Goal: Information Seeking & Learning: Learn about a topic

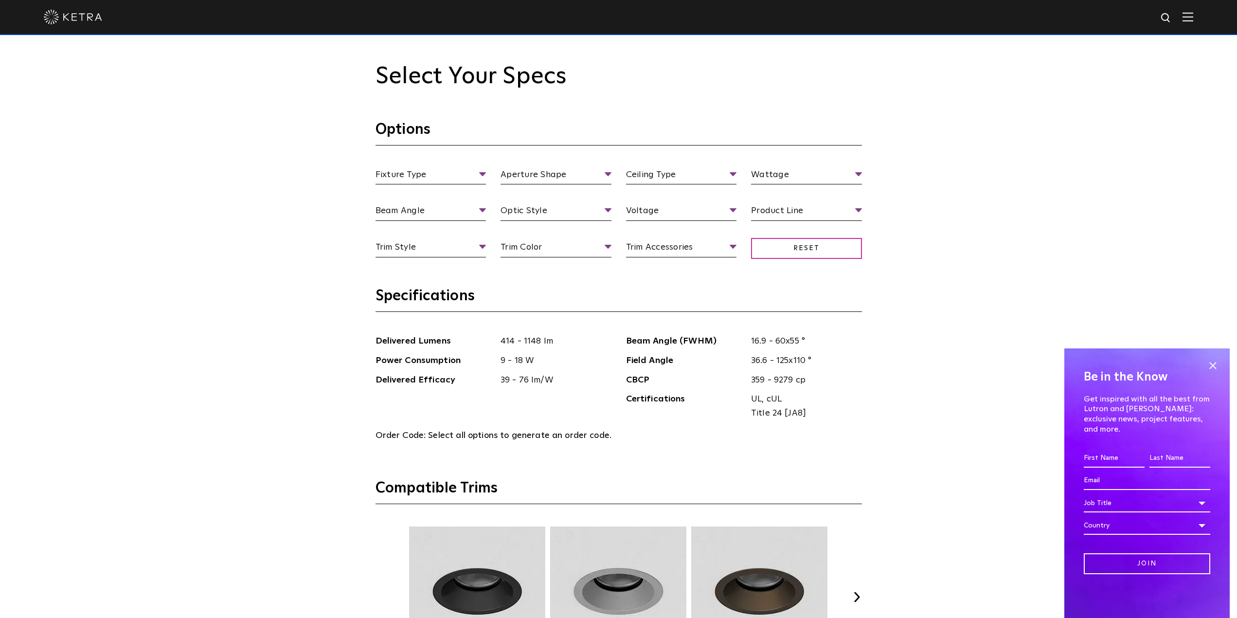
scroll to position [1070, 0]
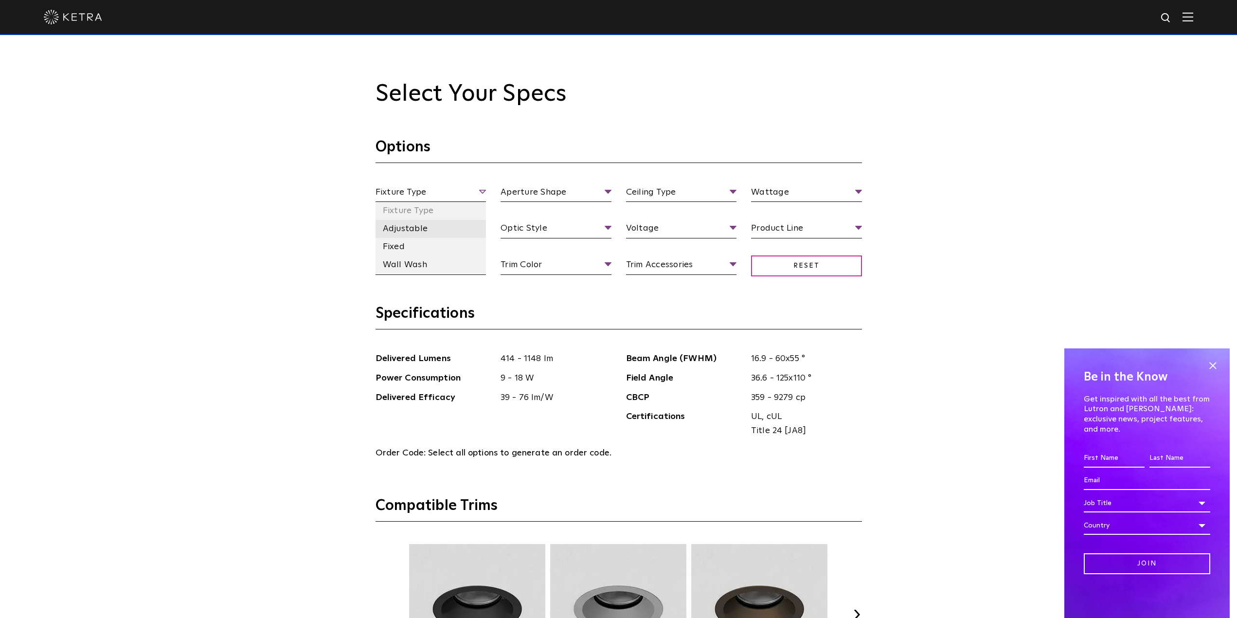
click at [416, 232] on li "Adjustable" at bounding box center [430, 229] width 111 height 18
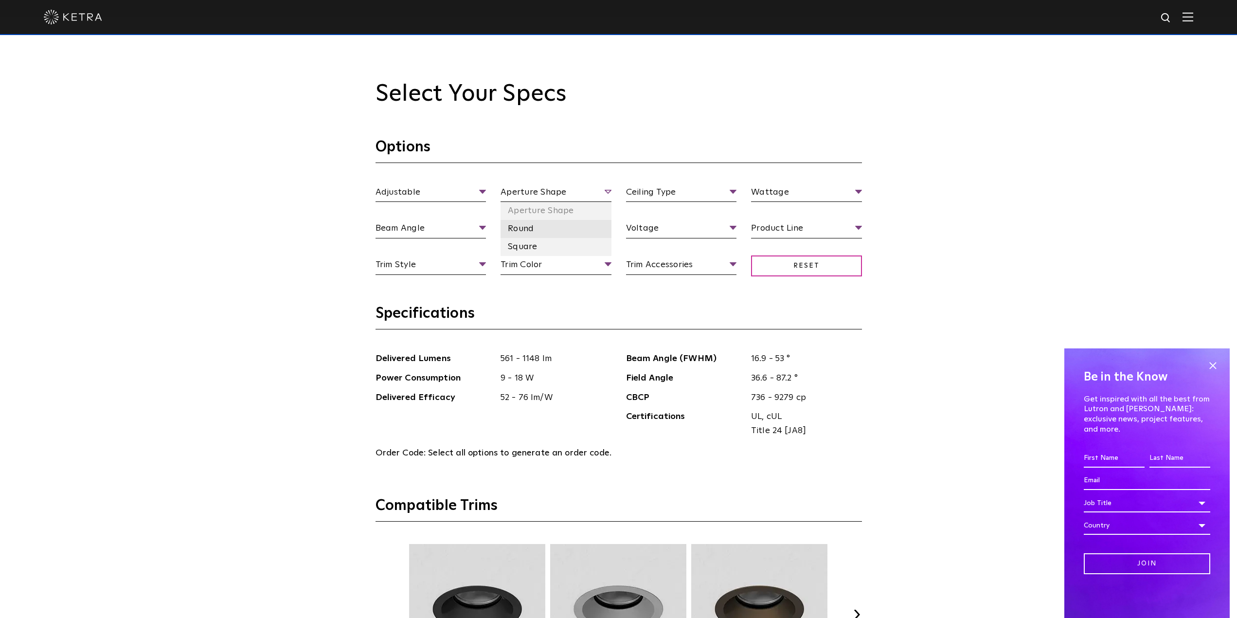
click at [534, 230] on li "Round" at bounding box center [555, 229] width 111 height 18
click at [863, 419] on ul "Beam Angle (FWHM) 16.9 - 53 ° Field Angle 36.6 - 87.2 ° CBCP 736 - 9279 cp Cert…" at bounding box center [744, 397] width 250 height 91
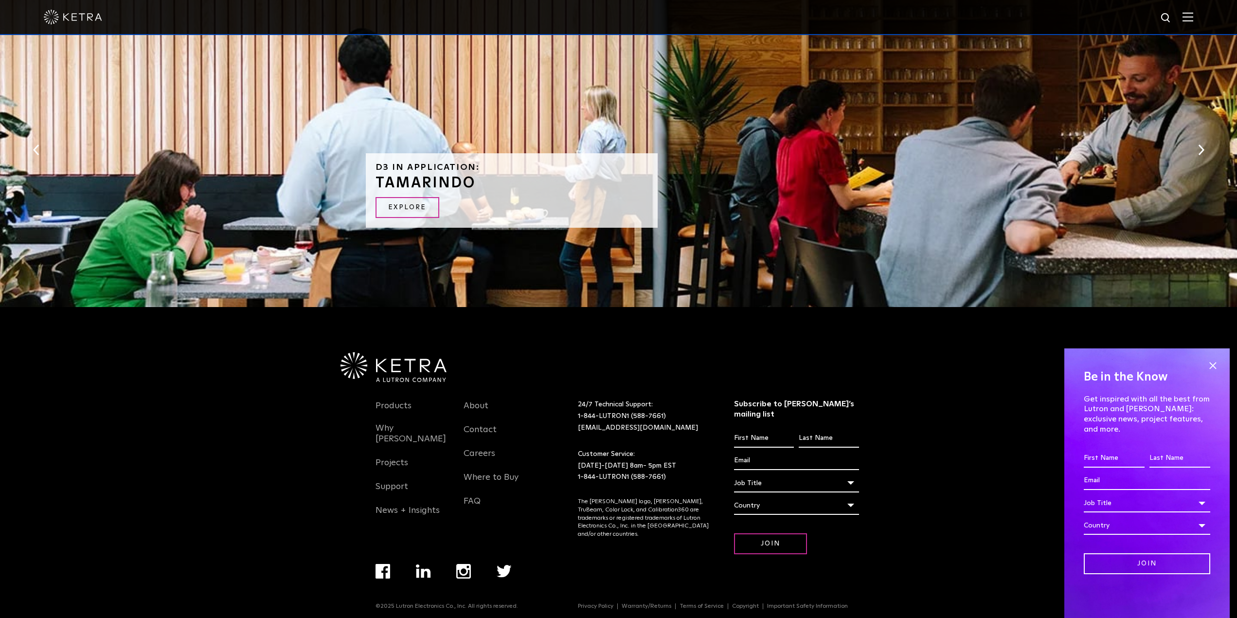
scroll to position [1647, 0]
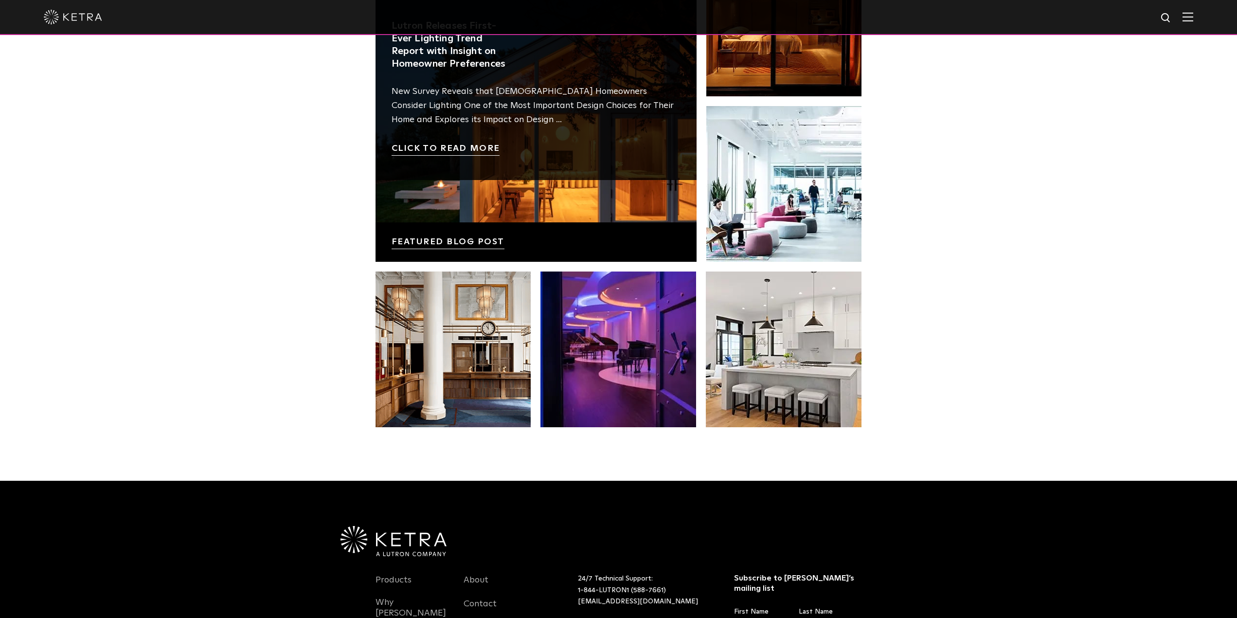
scroll to position [2046, 0]
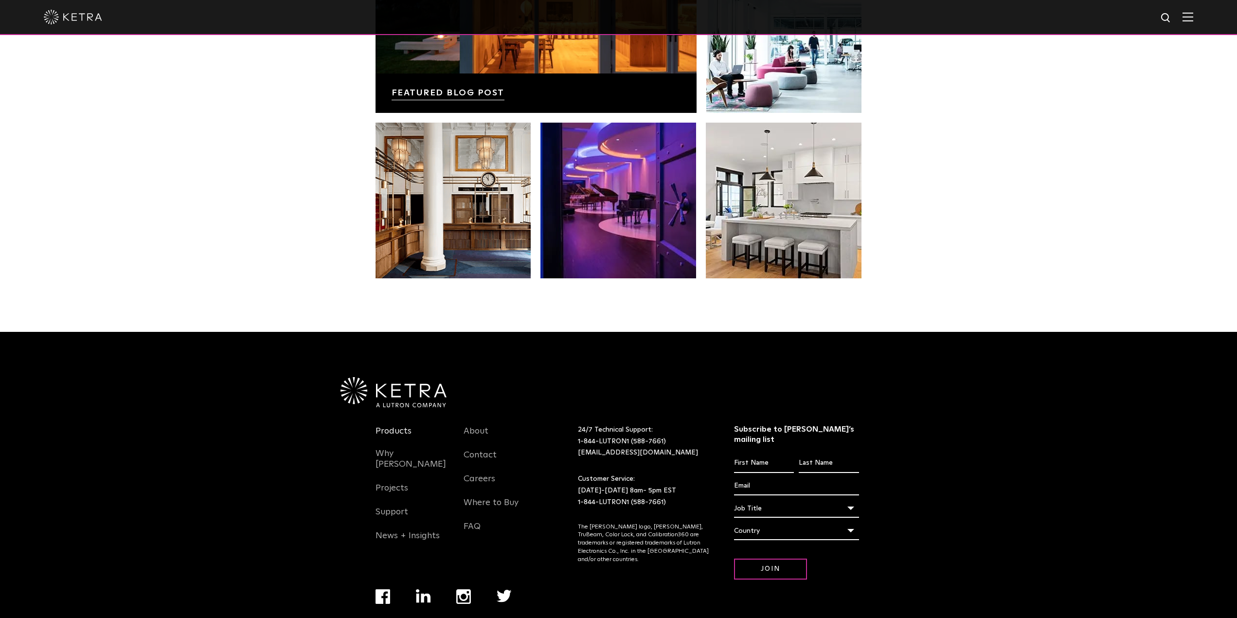
click at [395, 426] on link "Products" at bounding box center [393, 437] width 36 height 22
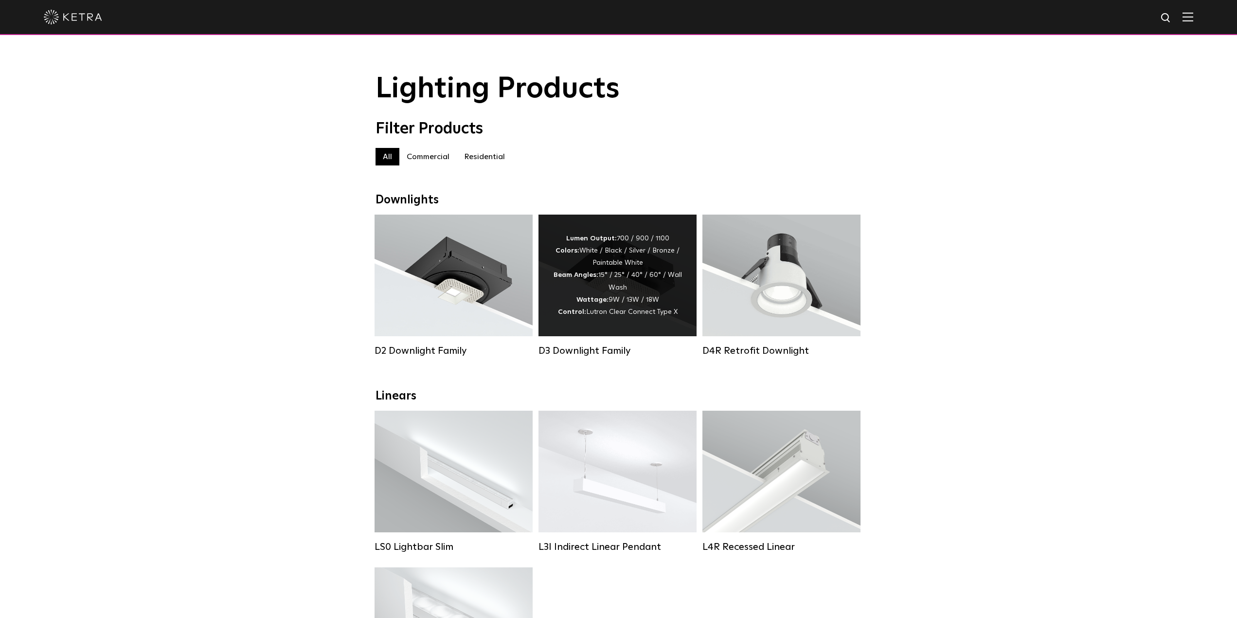
click at [620, 310] on div "Lumen Output: 700 / 900 / 1100 Colors: White / Black / Silver / Bronze / Painta…" at bounding box center [617, 275] width 129 height 86
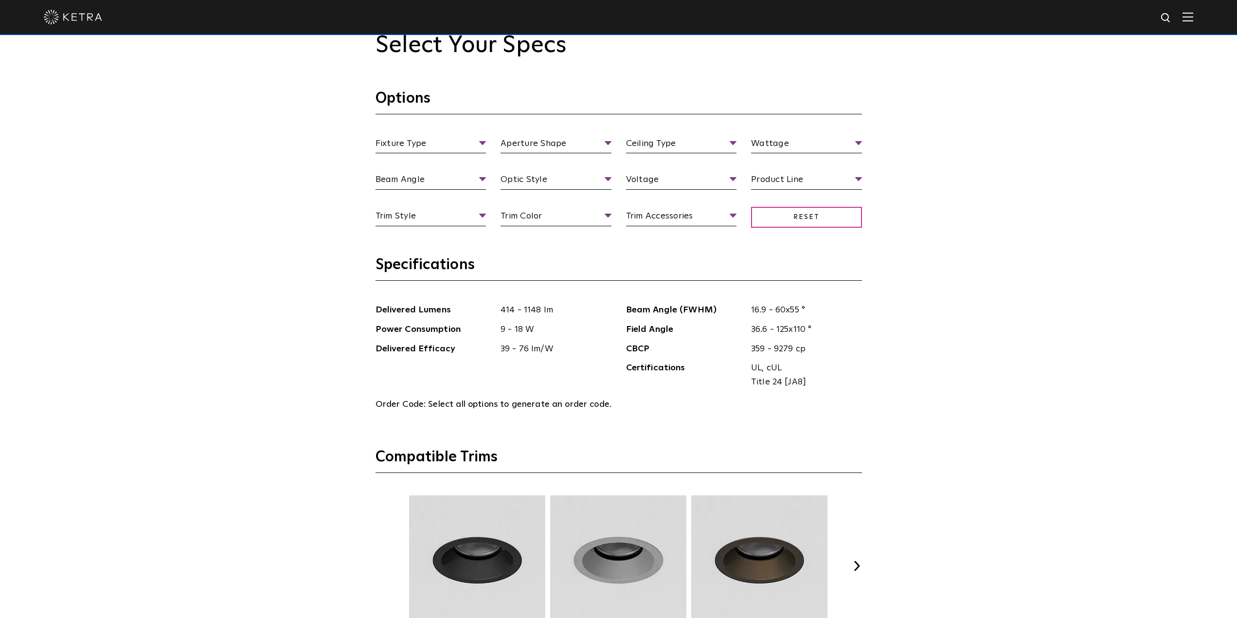
scroll to position [1313, 0]
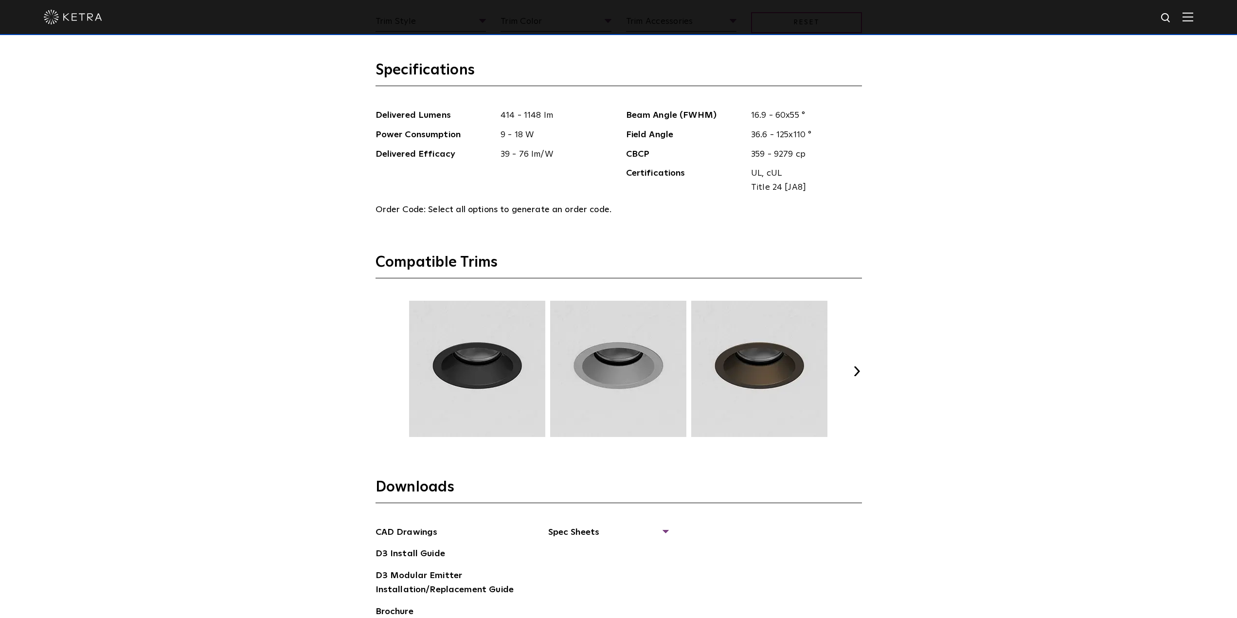
click at [847, 362] on div "Previous Next" at bounding box center [618, 371] width 486 height 141
click at [853, 366] on button "Next" at bounding box center [857, 371] width 10 height 10
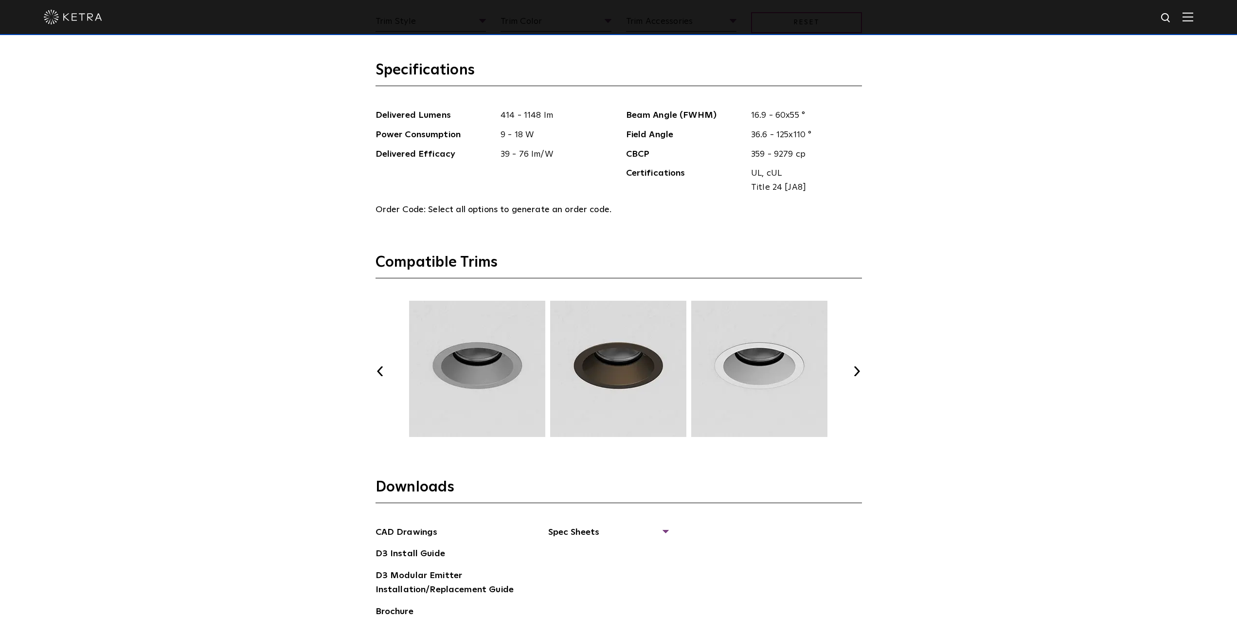
click at [853, 366] on button "Next" at bounding box center [857, 371] width 10 height 10
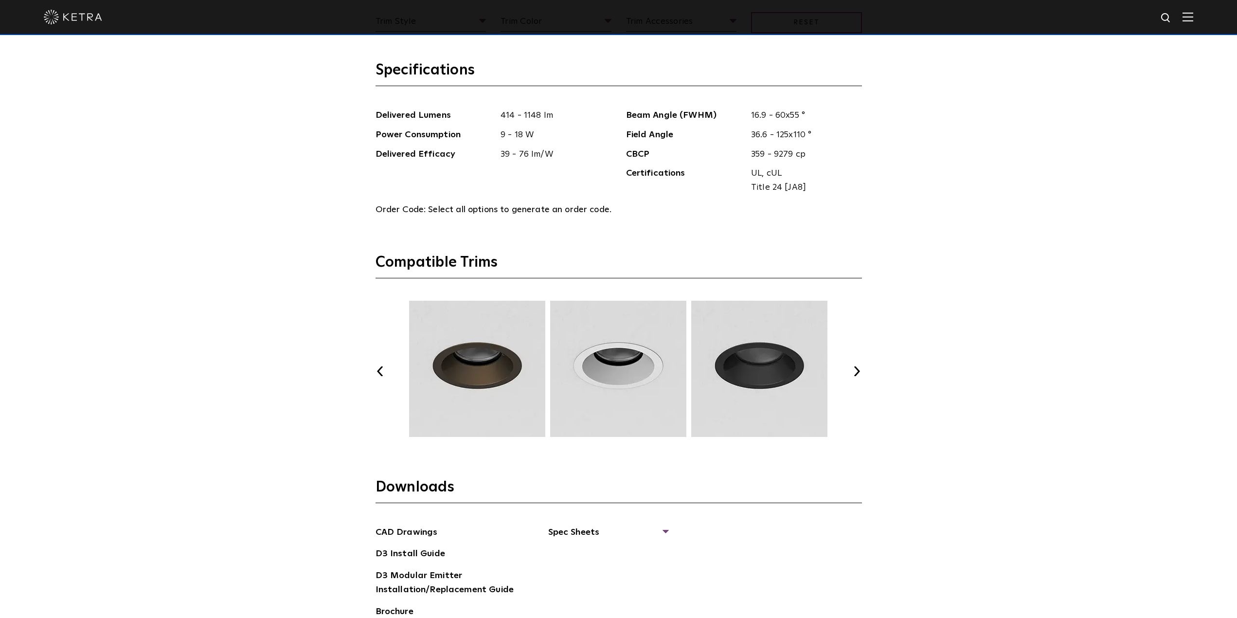
click at [853, 366] on button "Next" at bounding box center [857, 371] width 10 height 10
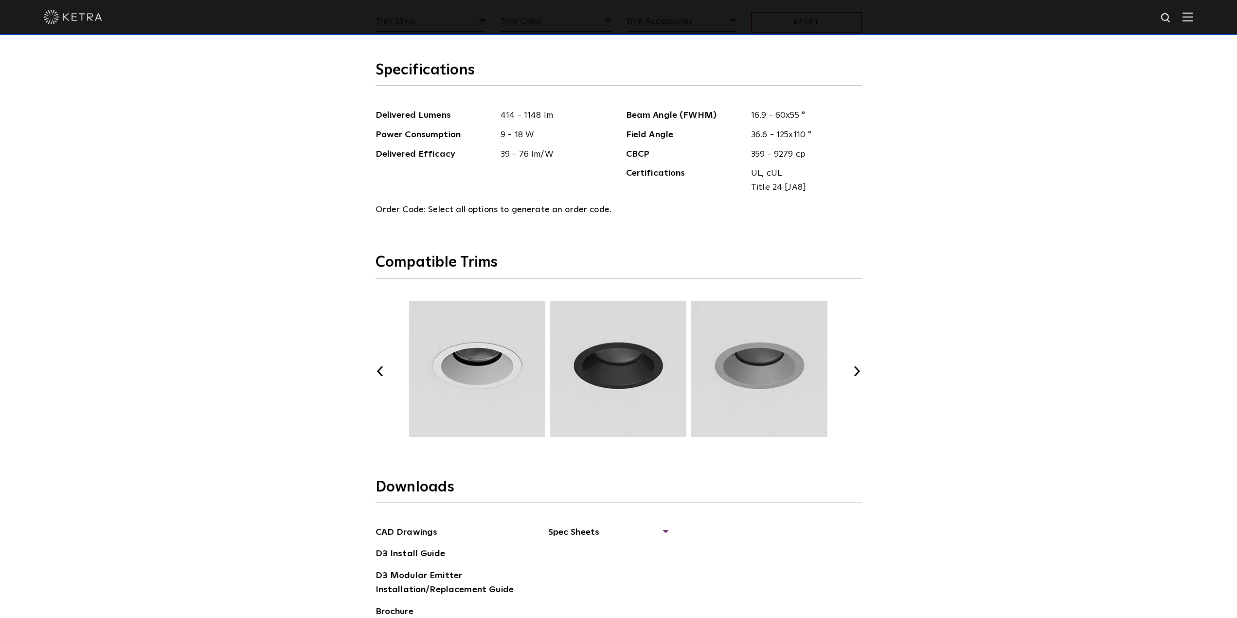
click at [853, 366] on button "Next" at bounding box center [857, 371] width 10 height 10
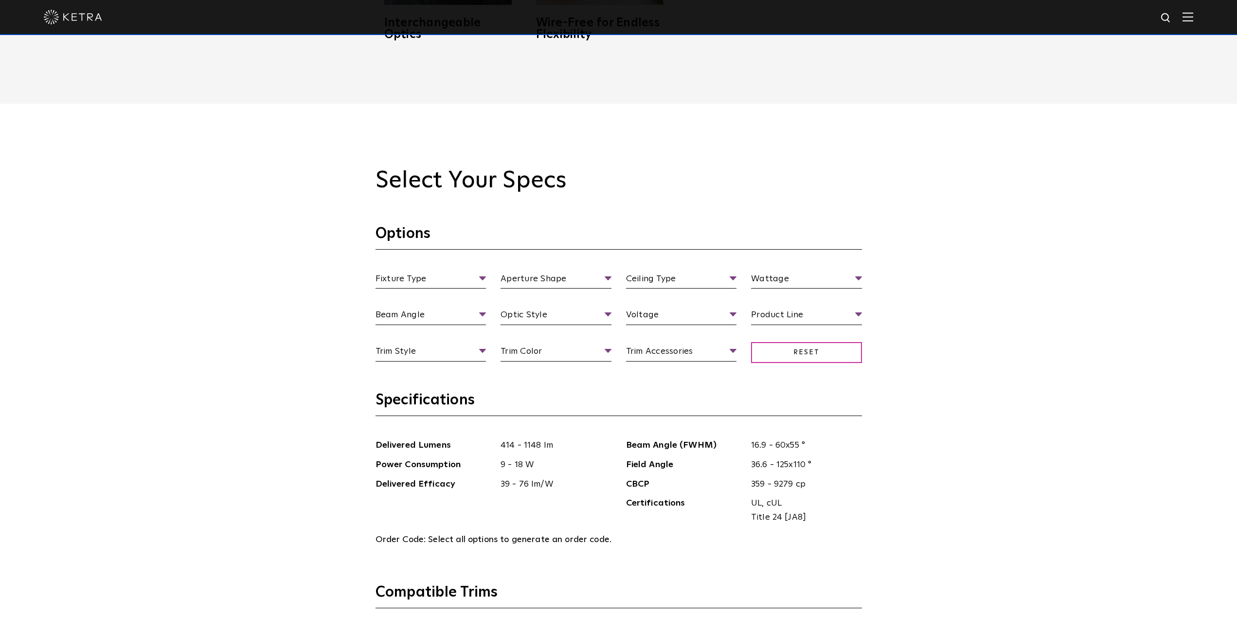
scroll to position [973, 0]
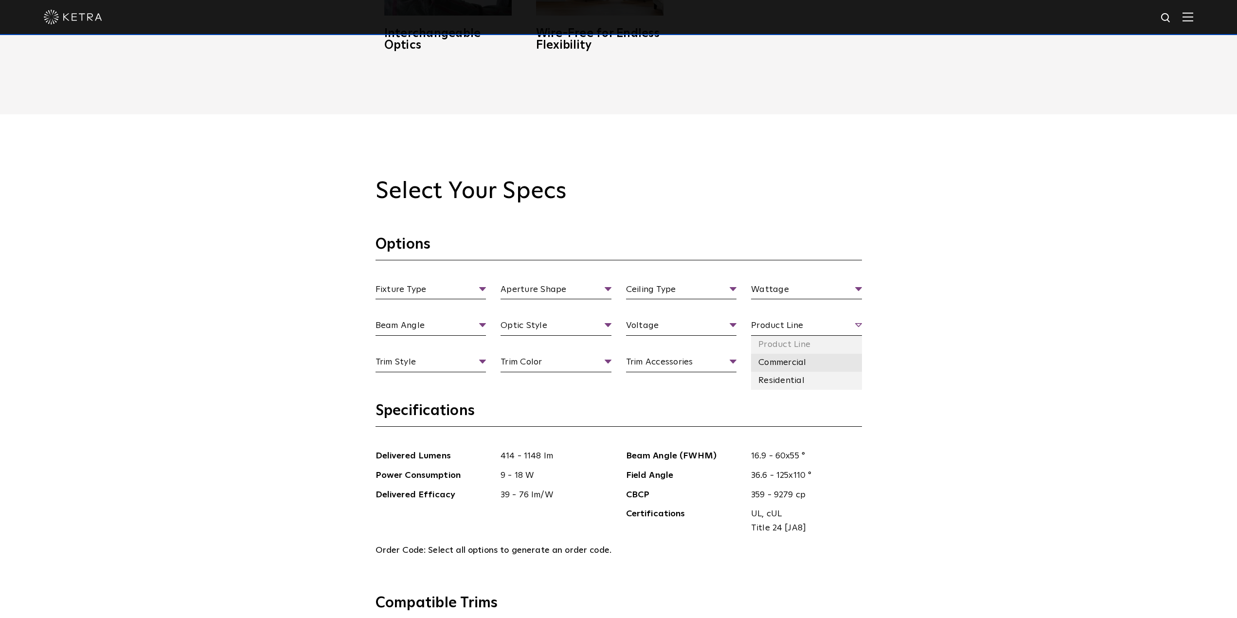
click at [799, 359] on li "Commercial" at bounding box center [806, 363] width 111 height 18
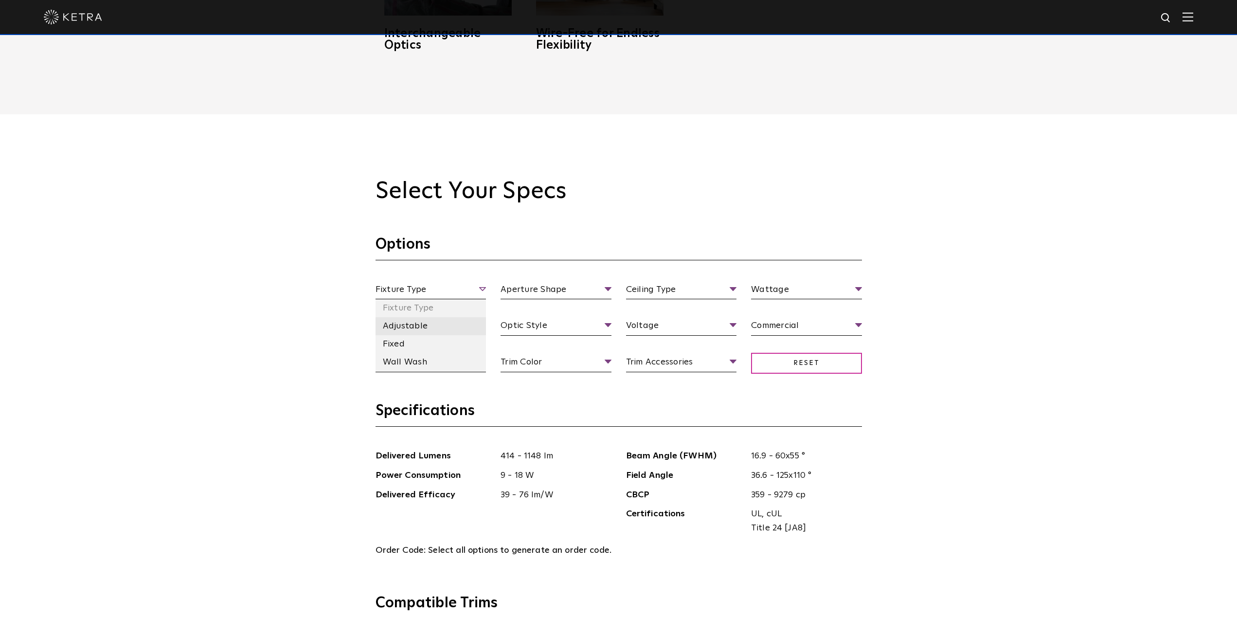
click at [418, 322] on li "Adjustable" at bounding box center [430, 326] width 111 height 18
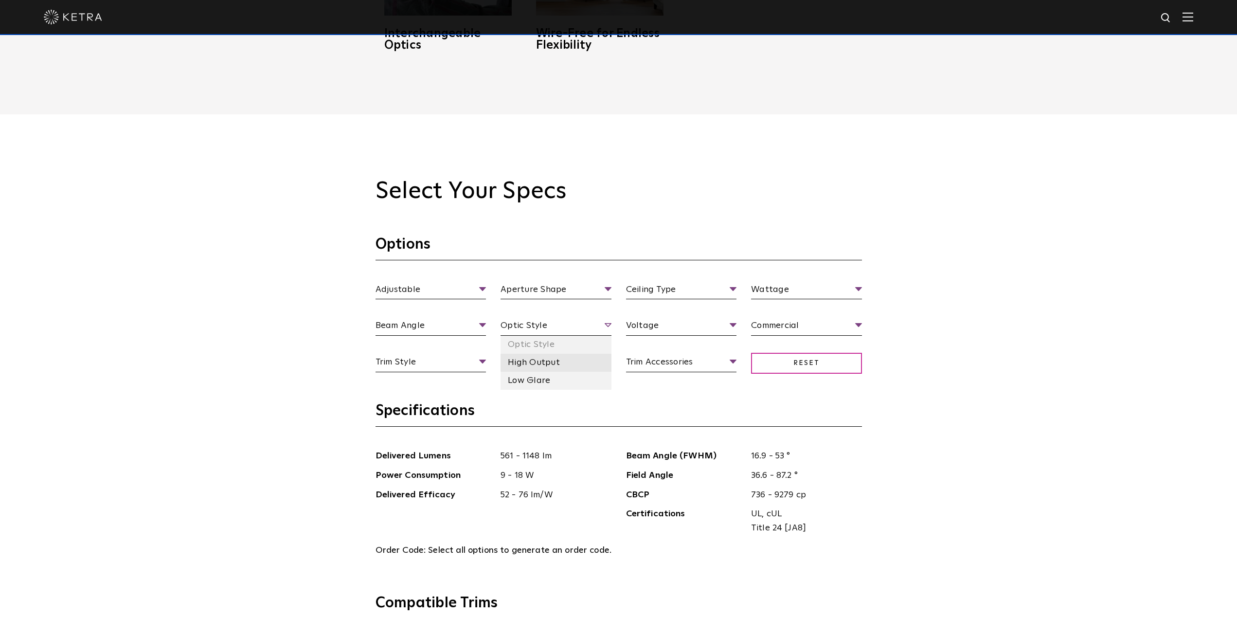
click at [551, 359] on li "High Output" at bounding box center [555, 363] width 111 height 18
click at [537, 342] on li "Optic Style" at bounding box center [555, 345] width 111 height 18
click at [647, 365] on li "120 V" at bounding box center [681, 363] width 111 height 18
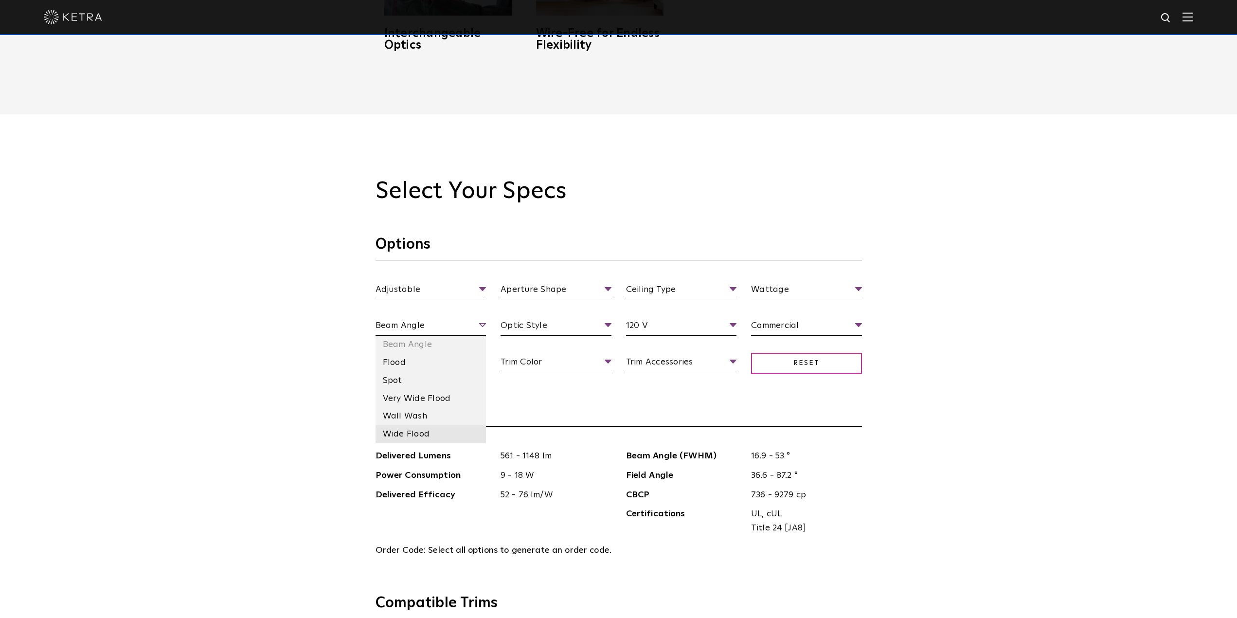
click at [418, 433] on li "Wide Flood" at bounding box center [430, 434] width 111 height 18
click at [429, 396] on li "Very Wide Flood" at bounding box center [430, 399] width 111 height 18
click at [429, 362] on li "Flood" at bounding box center [430, 363] width 111 height 18
click at [416, 435] on li "Wide Flood" at bounding box center [430, 434] width 111 height 18
click at [853, 528] on span "Title 24 [JA8]" at bounding box center [803, 528] width 104 height 14
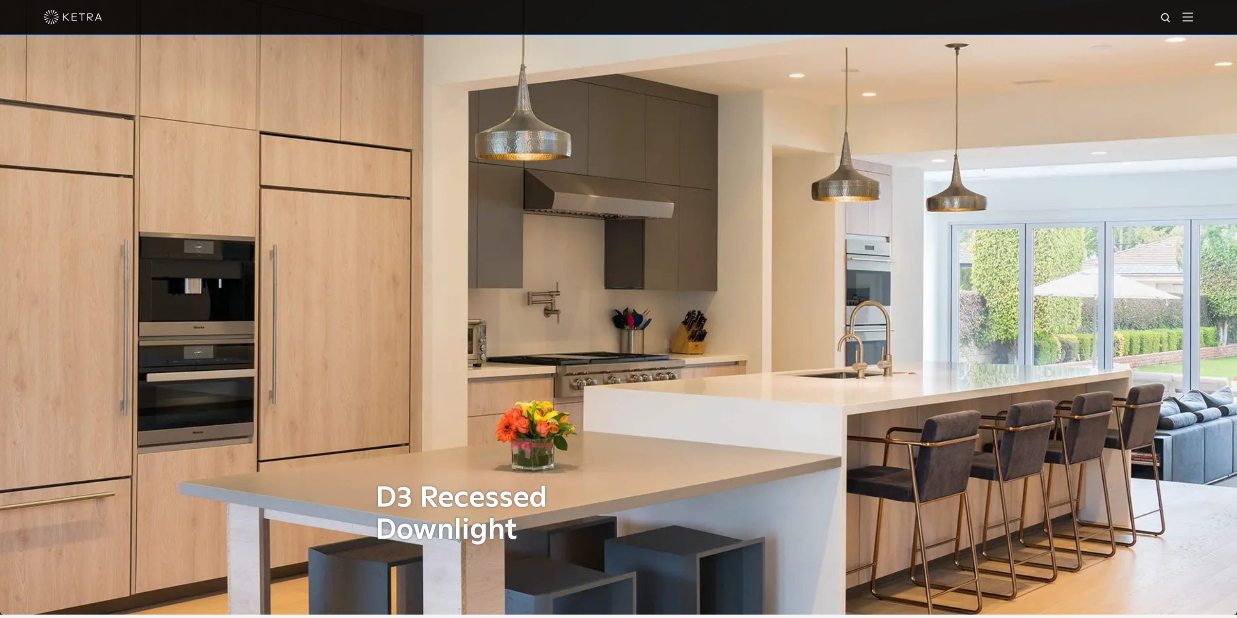
scroll to position [0, 0]
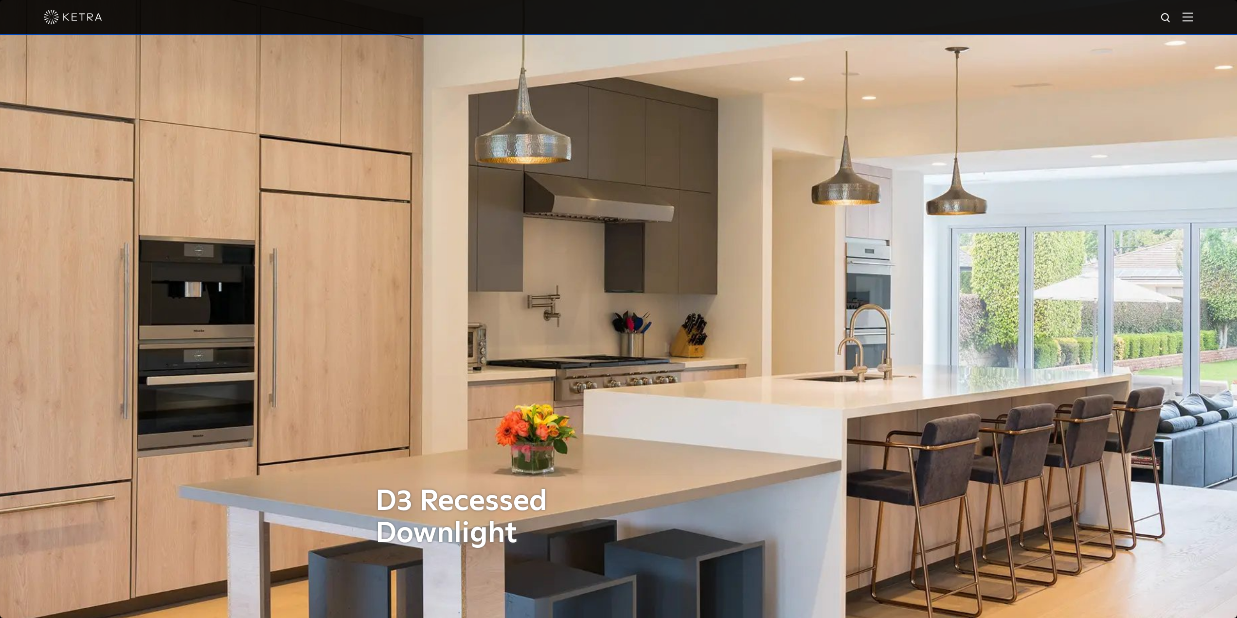
click at [1202, 16] on div at bounding box center [618, 17] width 1237 height 35
click at [1193, 16] on img at bounding box center [1187, 16] width 11 height 9
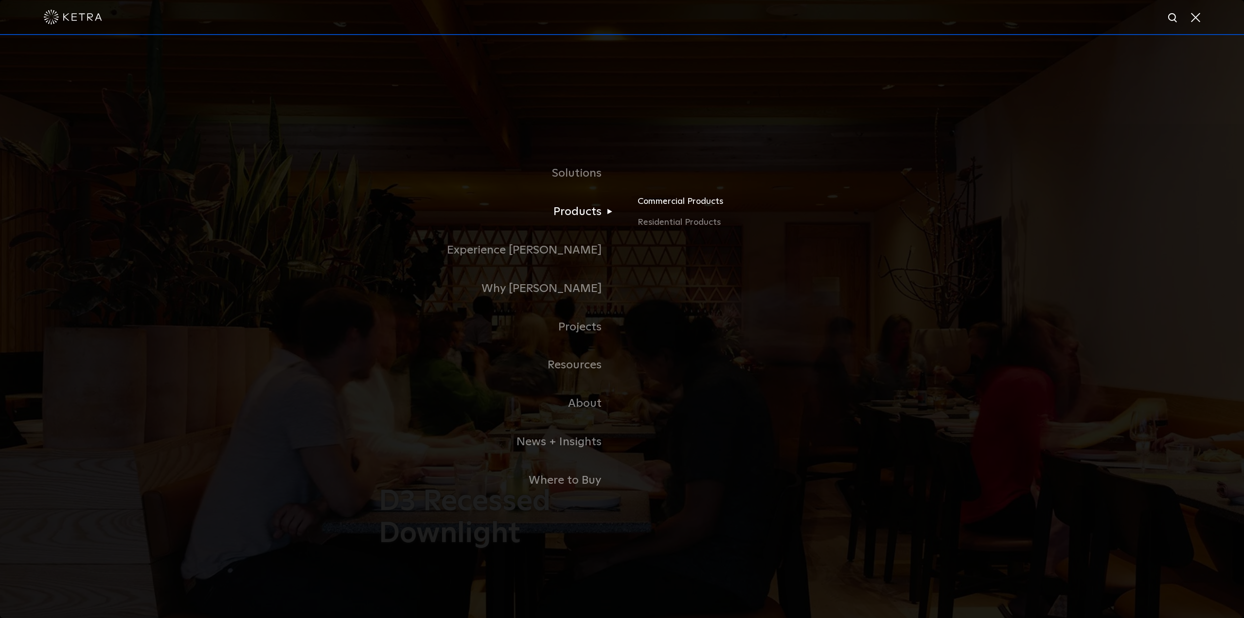
click at [659, 199] on link "Commercial Products" at bounding box center [752, 204] width 228 height 21
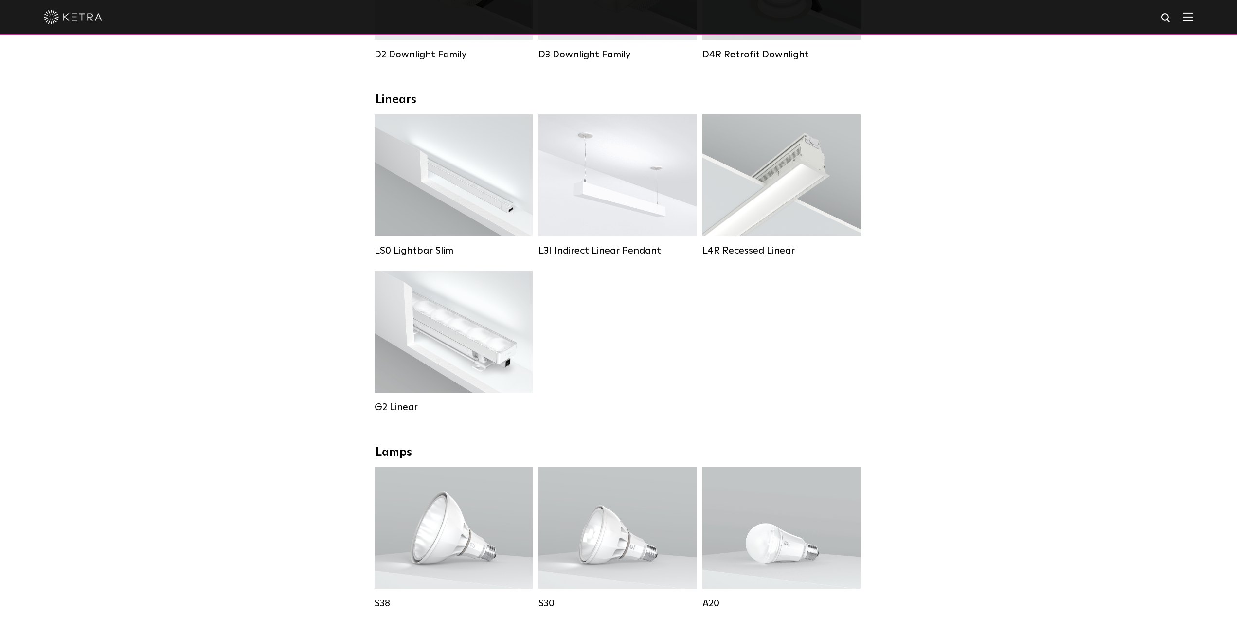
scroll to position [292, 0]
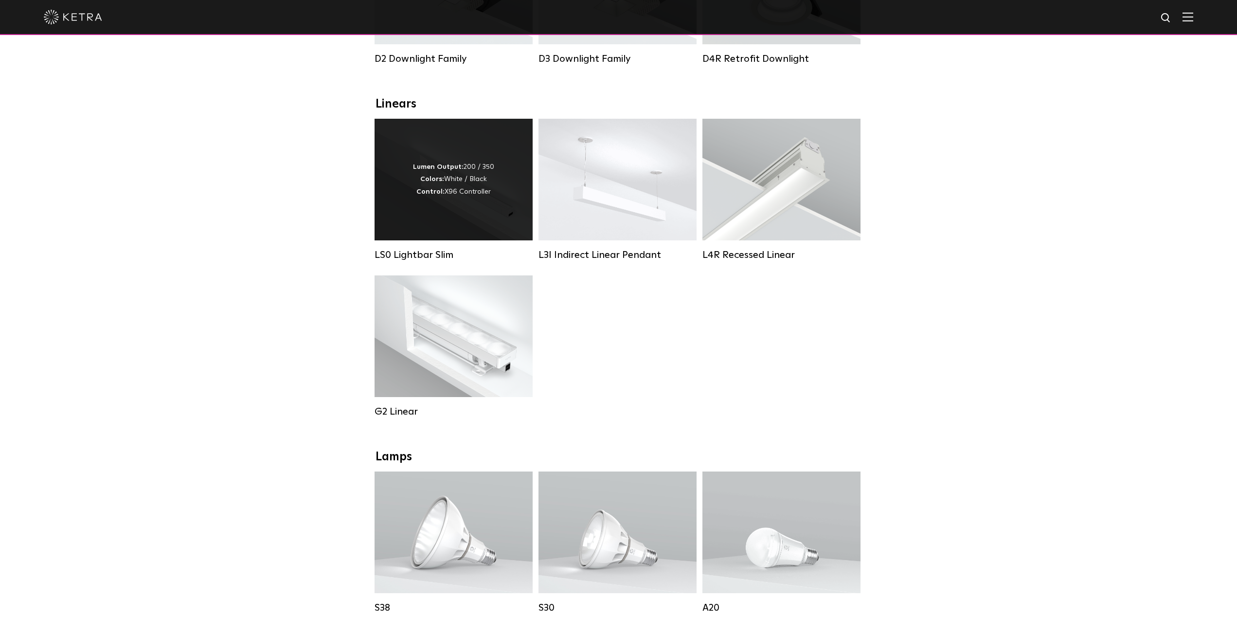
click at [478, 198] on div "Lumen Output: 200 / 350 Colors: White / Black Control: X96 Controller" at bounding box center [453, 179] width 81 height 37
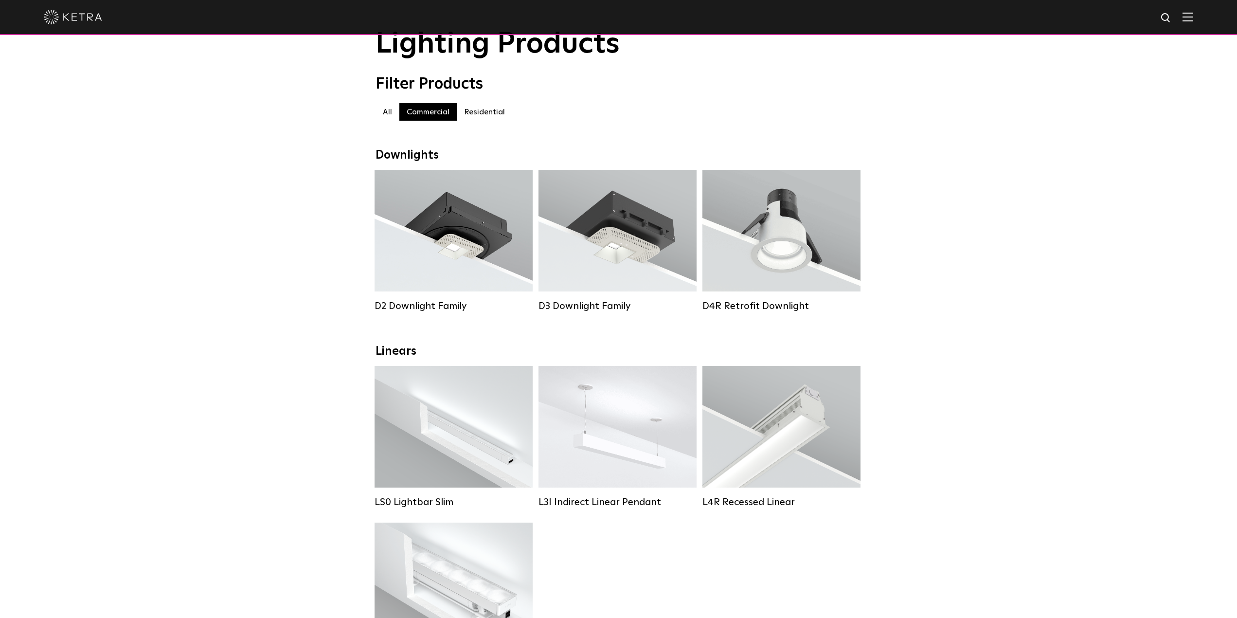
scroll to position [0, 0]
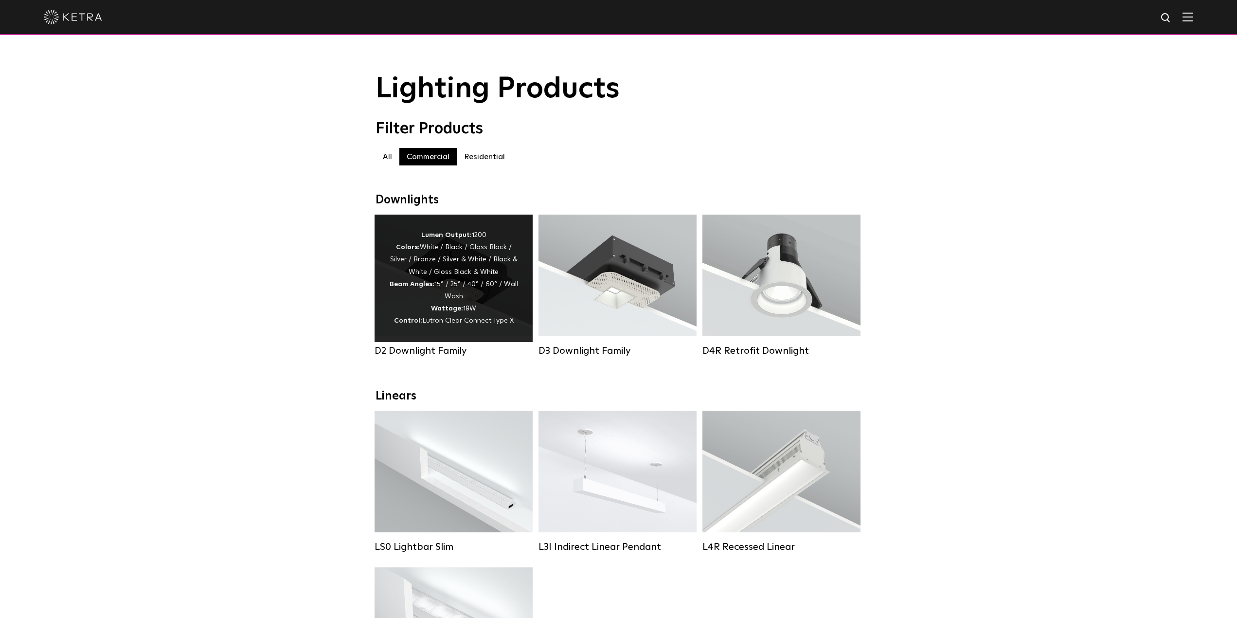
click at [501, 309] on div "Lumen Output: 1200 Colors: White / Black / Gloss Black / Silver / Bronze / Silv…" at bounding box center [453, 278] width 129 height 98
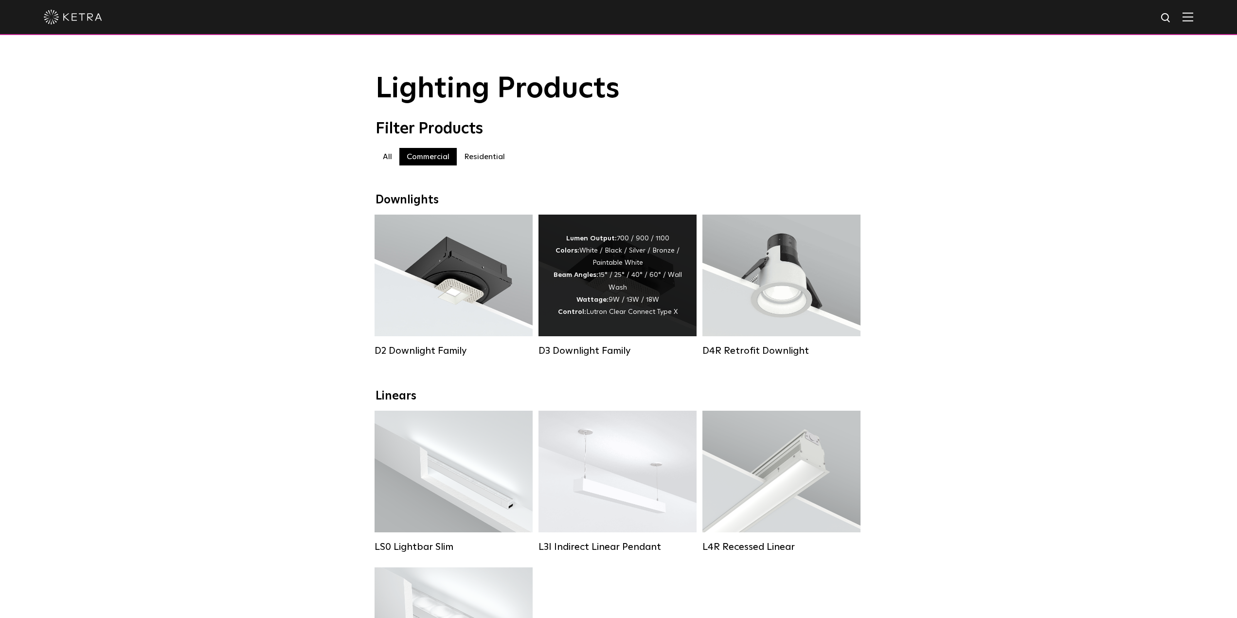
click at [598, 299] on div "Lumen Output: 700 / 900 / 1100 Colors: White / Black / Silver / Bronze / Painta…" at bounding box center [617, 275] width 129 height 86
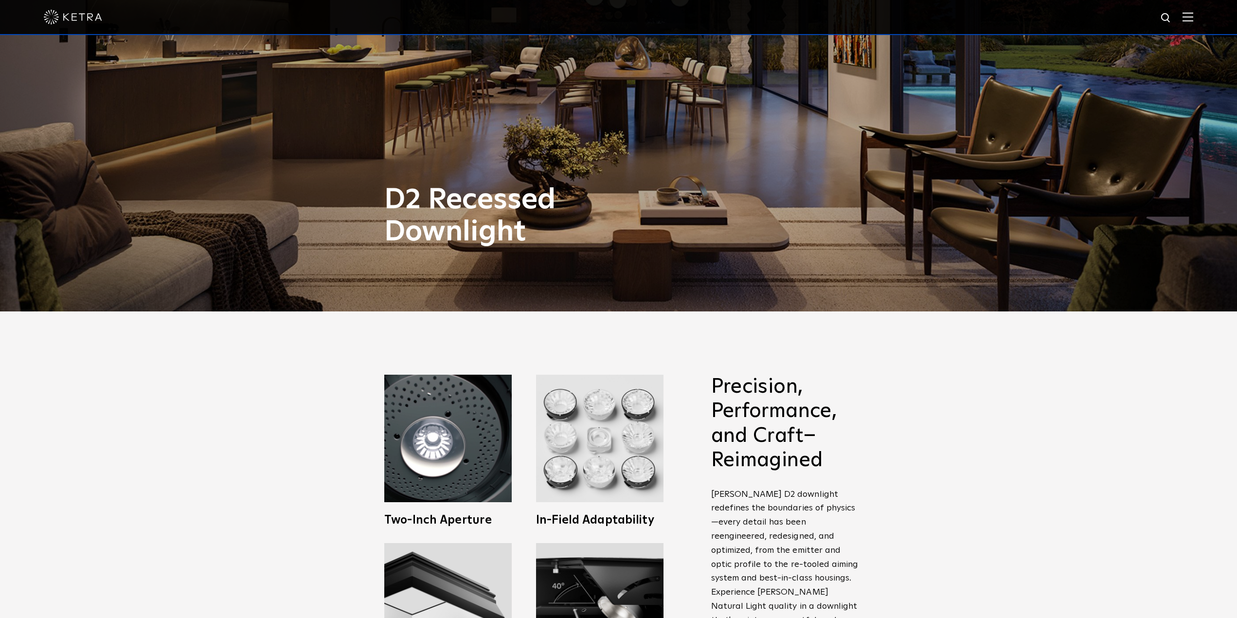
scroll to position [875, 0]
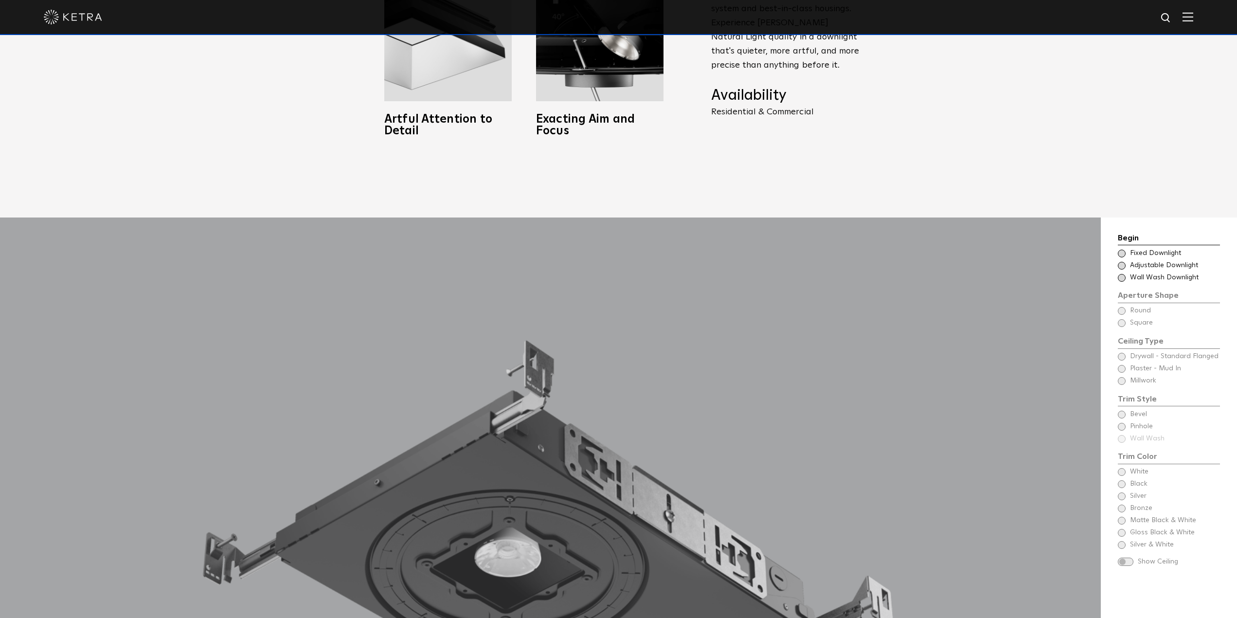
click at [1120, 262] on span at bounding box center [1122, 266] width 8 height 8
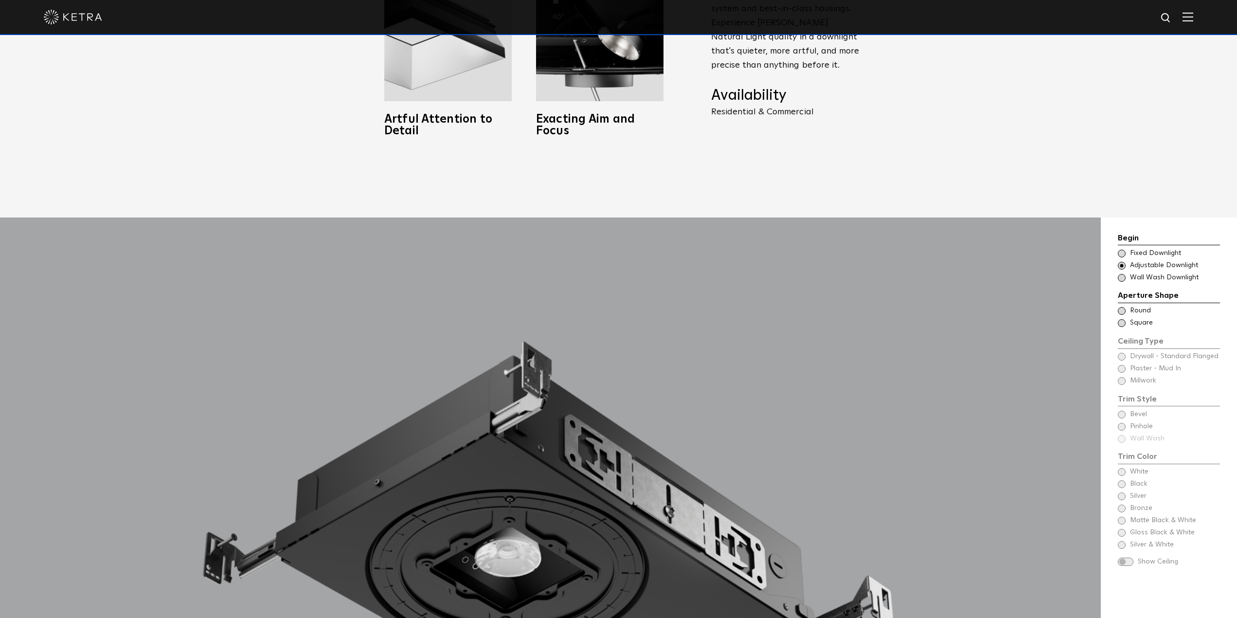
click at [1118, 307] on span at bounding box center [1122, 311] width 8 height 8
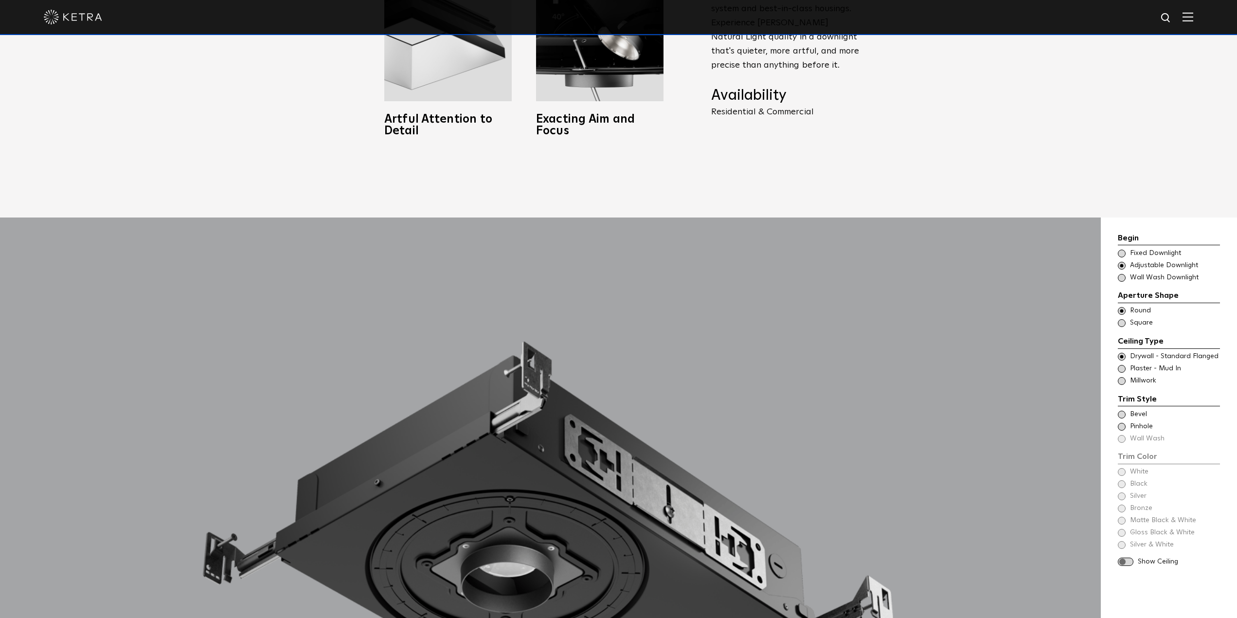
click at [1124, 411] on span at bounding box center [1122, 415] width 8 height 8
click at [1124, 468] on span at bounding box center [1122, 472] width 8 height 8
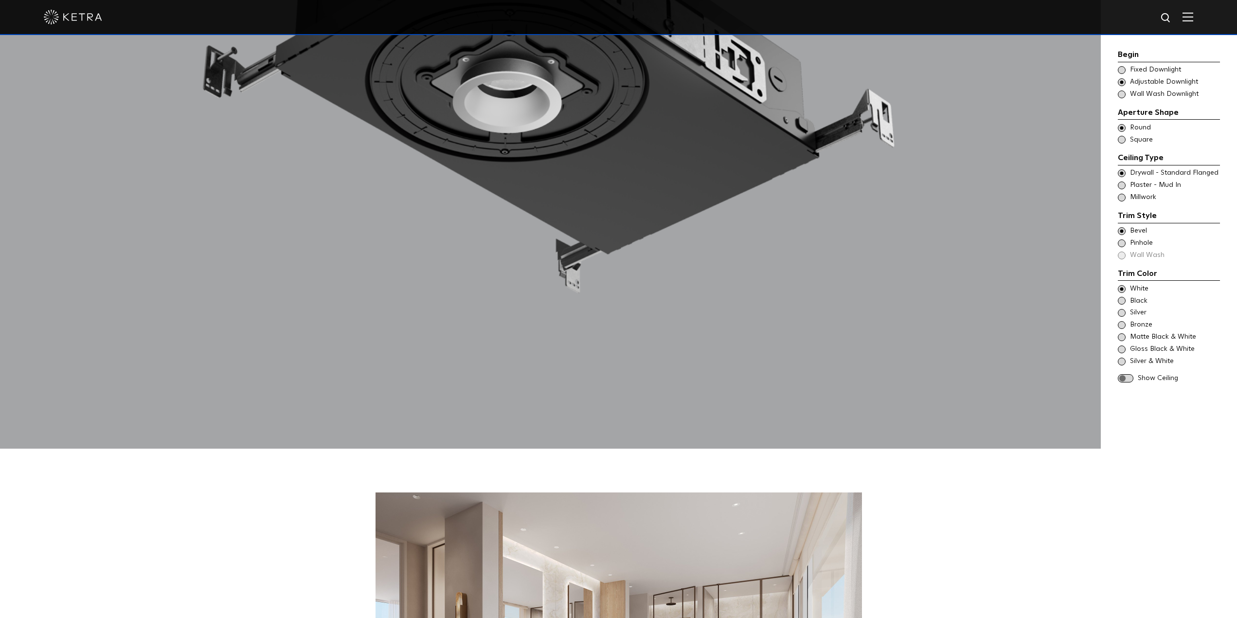
scroll to position [924, 0]
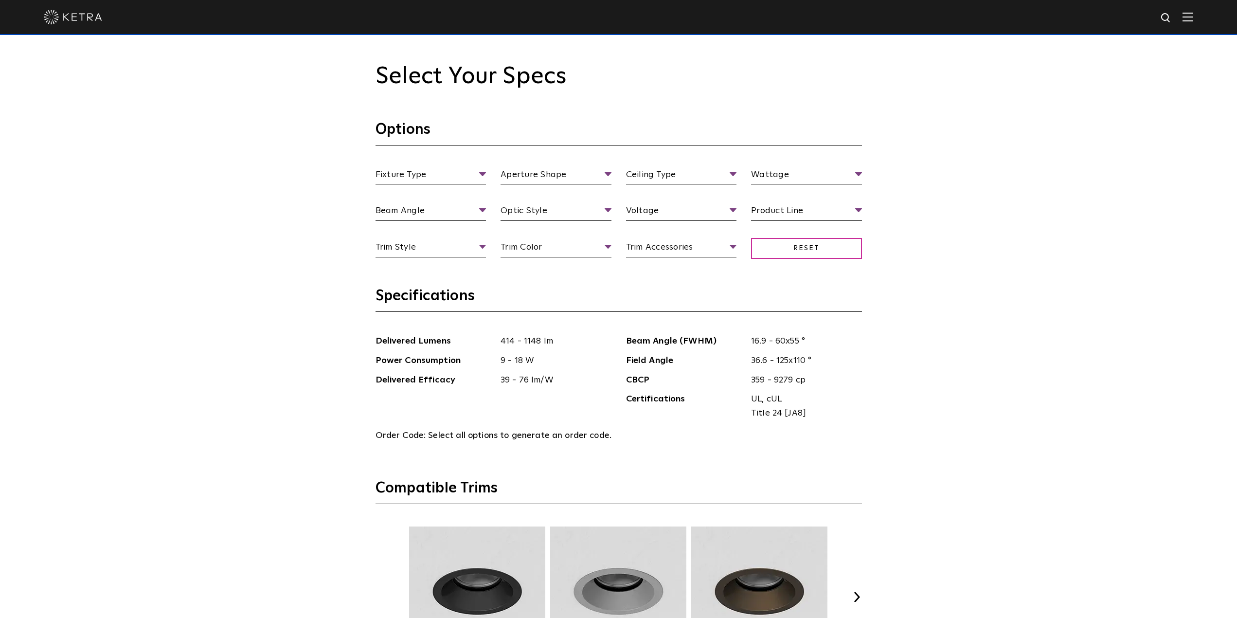
scroll to position [1070, 0]
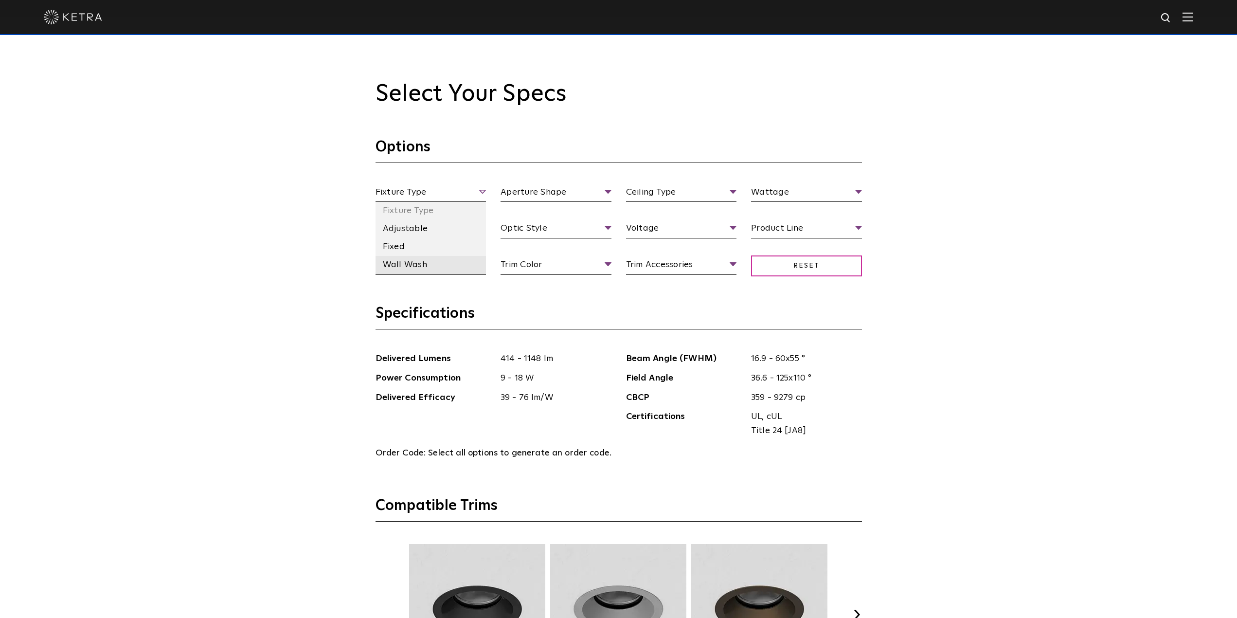
click at [393, 264] on li "Wall Wash" at bounding box center [430, 265] width 111 height 18
click at [409, 230] on li "Adjustable" at bounding box center [430, 229] width 111 height 18
click at [333, 206] on div "Select Your Specs Options Adjustable Fixture Type Adjustable Fixed Wall Wash Ap…" at bounding box center [618, 512] width 1237 height 991
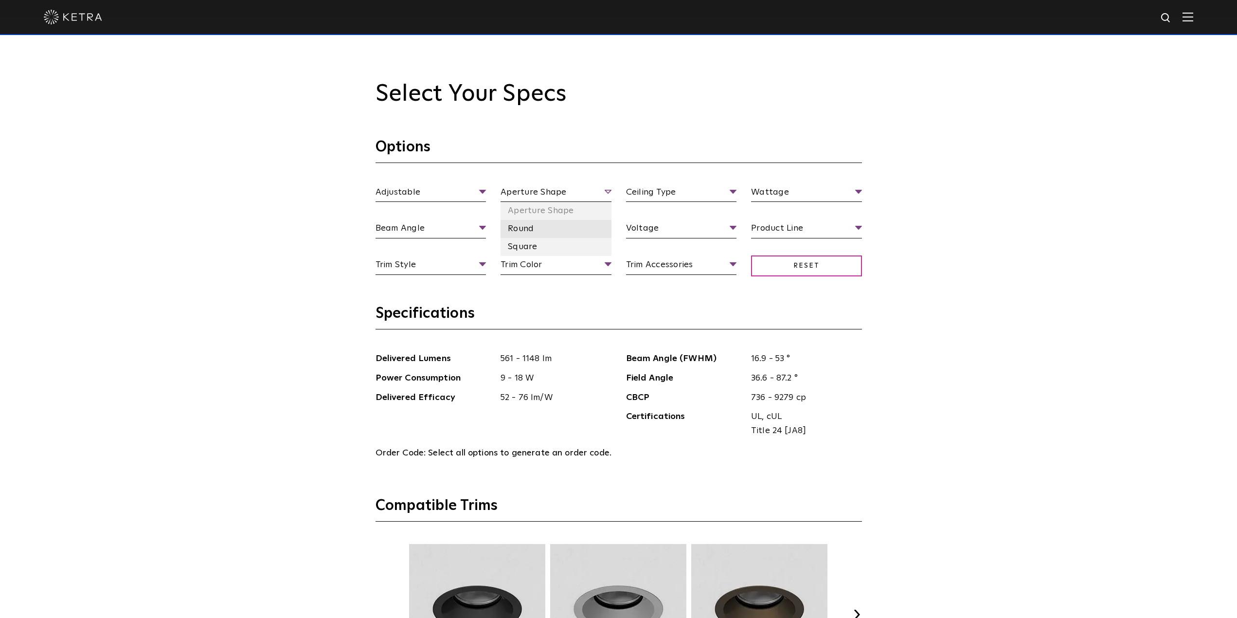
click at [521, 229] on li "Round" at bounding box center [555, 229] width 111 height 18
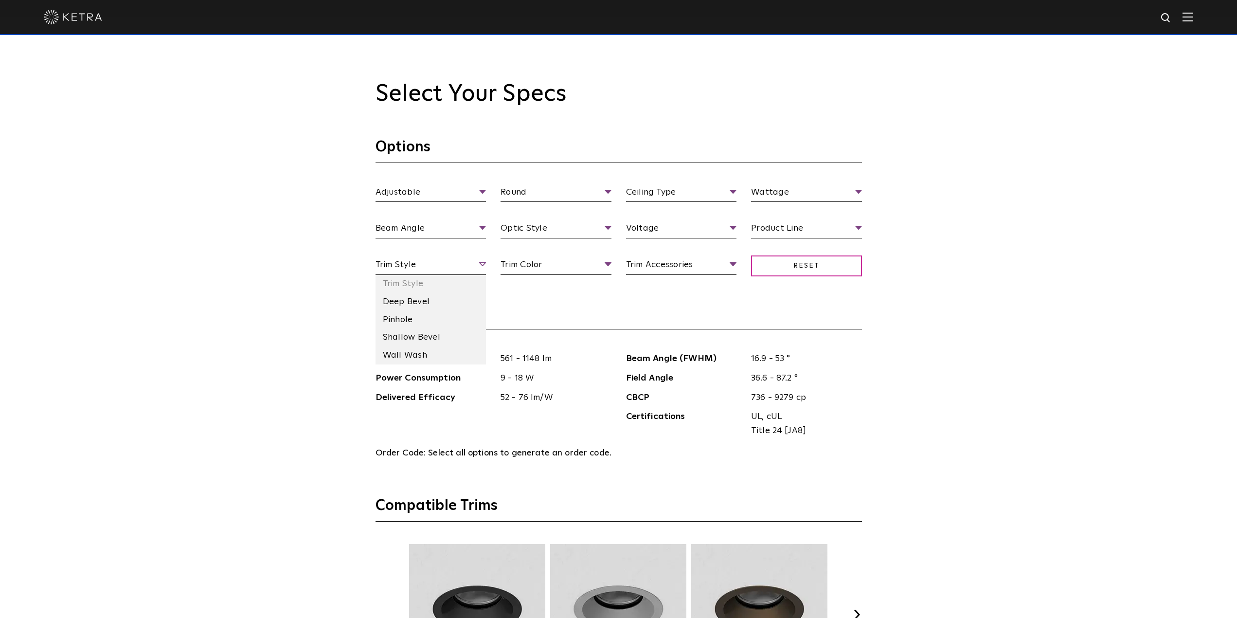
click at [404, 264] on span "Trim Style" at bounding box center [430, 266] width 111 height 17
click at [420, 337] on li "Shallow Bevel" at bounding box center [430, 337] width 111 height 18
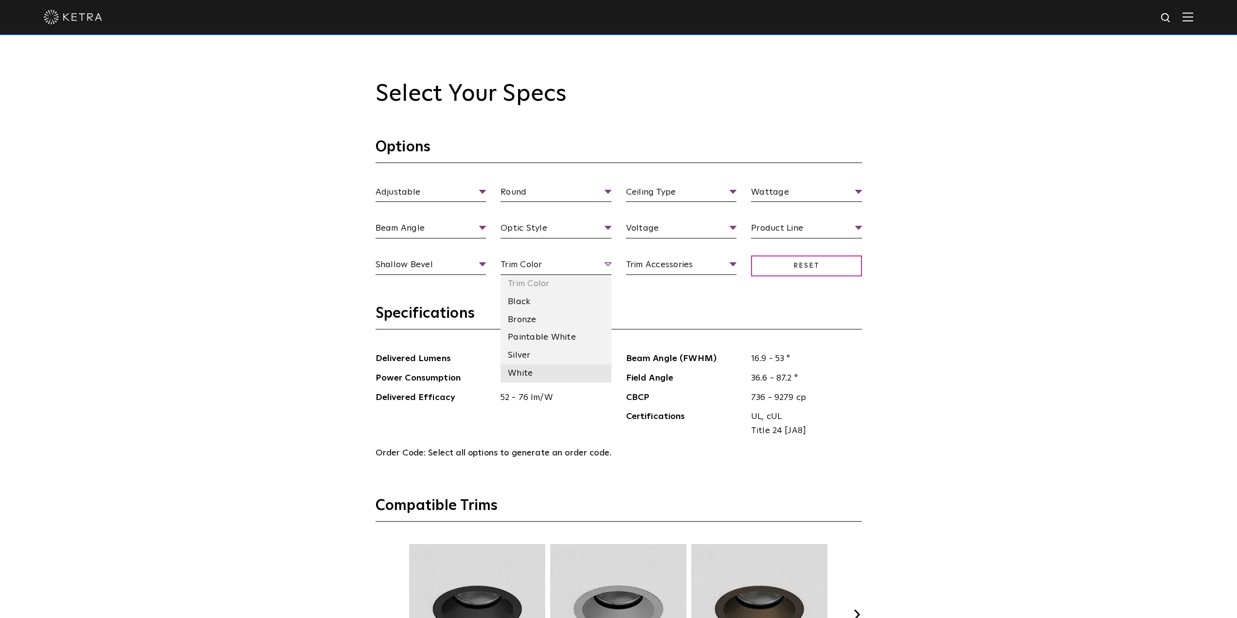
click at [521, 373] on li "White" at bounding box center [555, 373] width 111 height 18
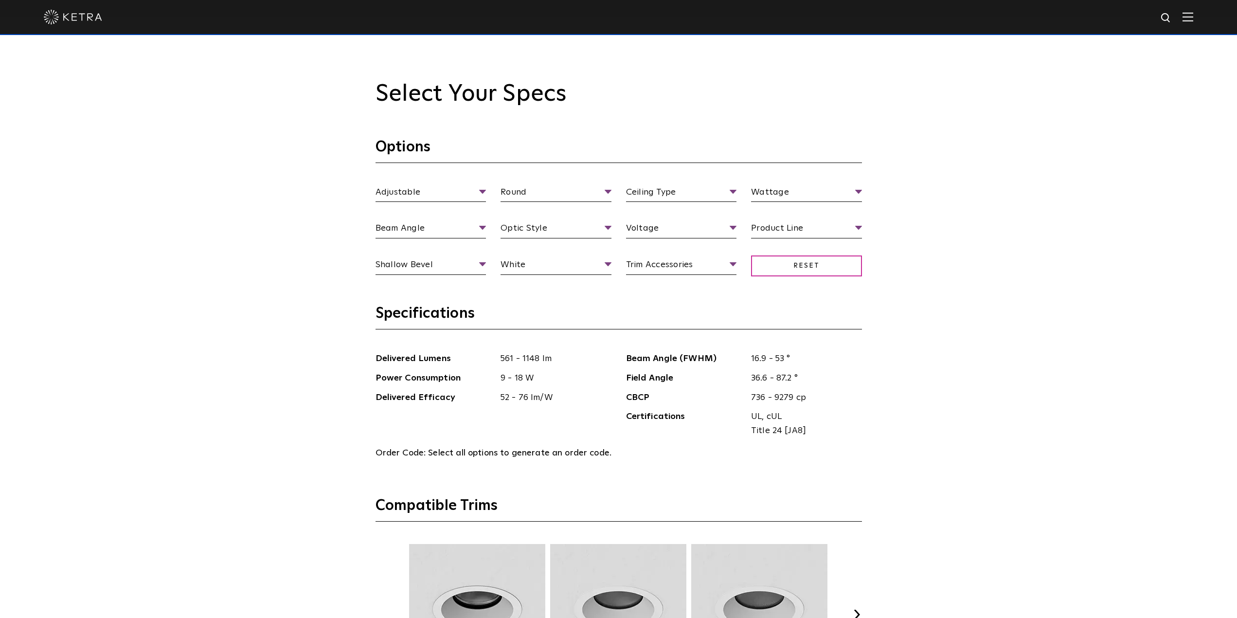
click at [565, 402] on span "52 - 76 lm/W" at bounding box center [552, 398] width 118 height 14
click at [656, 261] on li "120 V" at bounding box center [681, 265] width 111 height 18
click at [780, 246] on li "18 Watt" at bounding box center [806, 247] width 111 height 18
click at [775, 232] on li "13 Watt" at bounding box center [806, 229] width 111 height 18
click at [925, 432] on div "Select Your Specs Options Adjustable Fixture Type Adjustable Fixed Wall Wash Ro…" at bounding box center [618, 512] width 1237 height 991
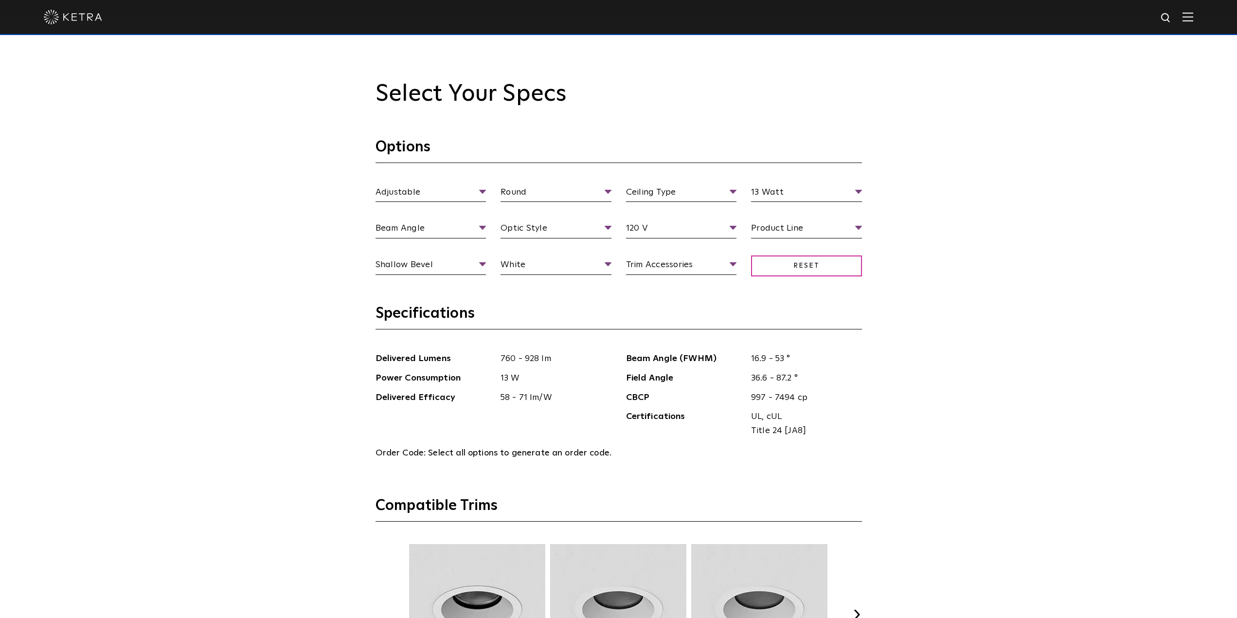
click at [575, 424] on ul "Delivered Lumens 760 - 928 lm Power Consumption 13 W Delivered Efficacy 58 - 71…" at bounding box center [493, 397] width 250 height 91
click at [768, 263] on li "Commercial" at bounding box center [806, 265] width 111 height 18
click at [660, 226] on li "Flanged" at bounding box center [681, 229] width 111 height 18
click at [654, 336] on li "Solite Lens" at bounding box center [681, 337] width 111 height 18
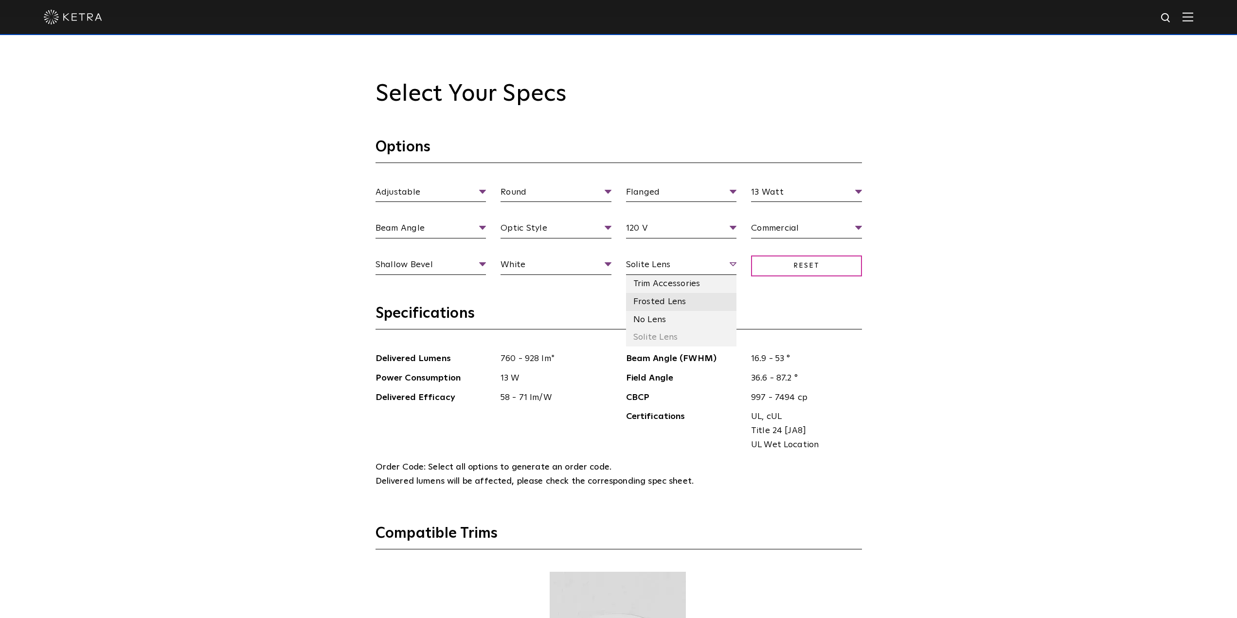
click at [657, 303] on li "Frosted Lens" at bounding box center [681, 302] width 111 height 18
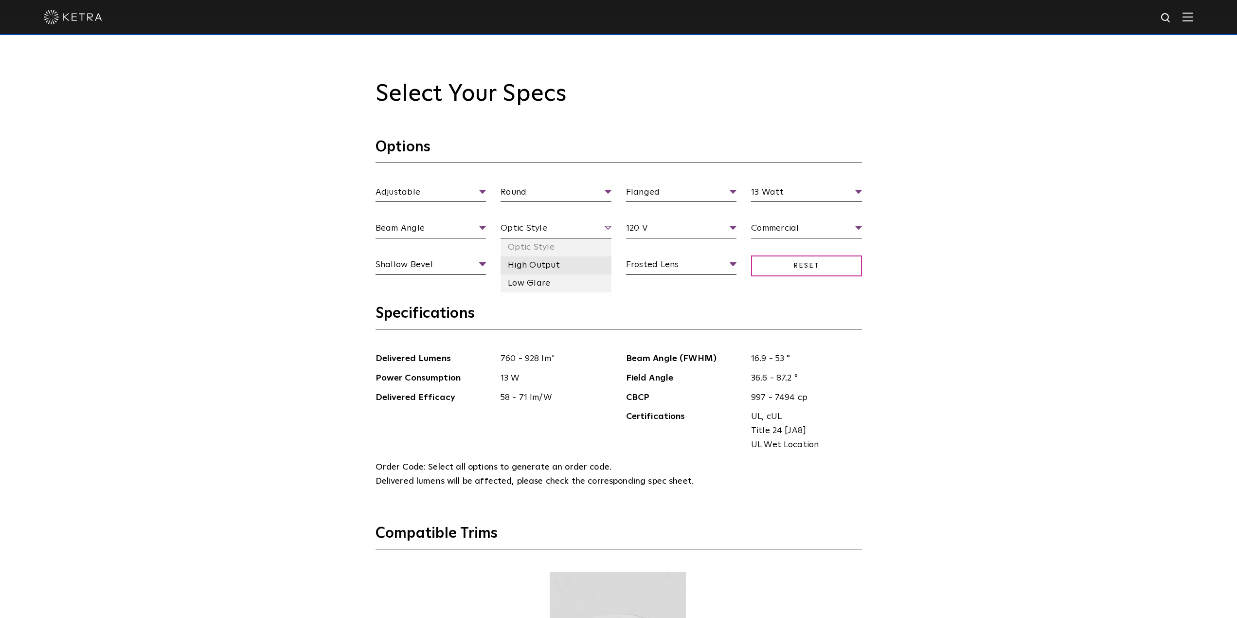
click at [539, 267] on li "High Output" at bounding box center [555, 265] width 111 height 18
click at [591, 314] on h3 "Specifications" at bounding box center [618, 316] width 486 height 25
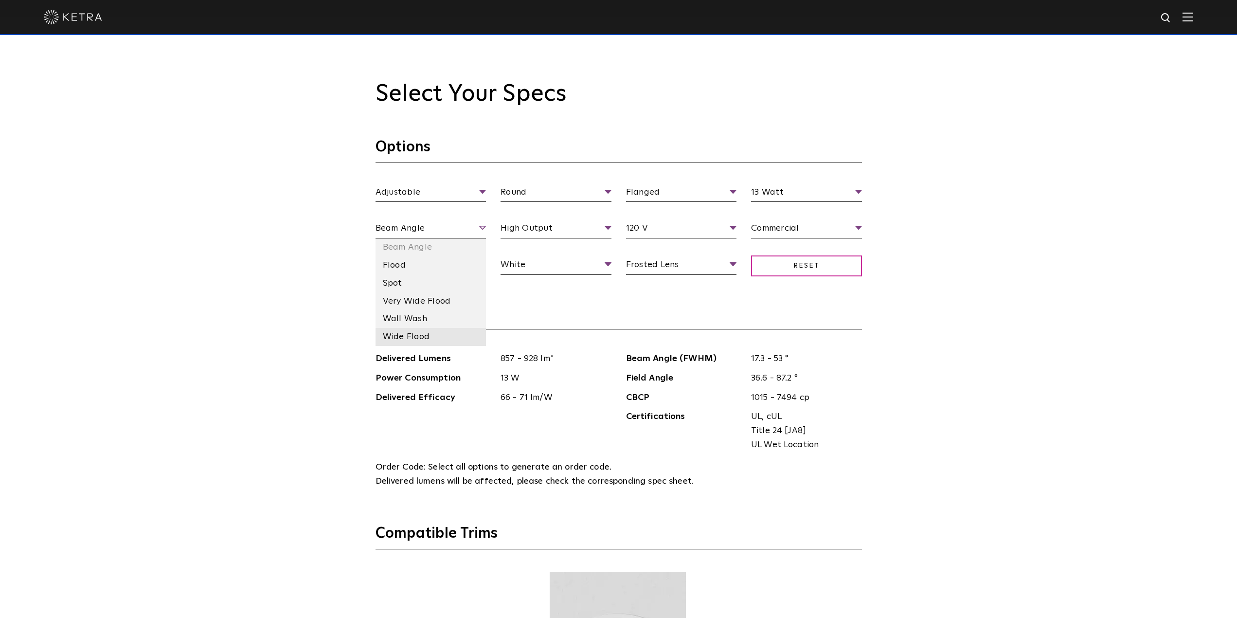
click at [434, 336] on li "Wide Flood" at bounding box center [430, 337] width 111 height 18
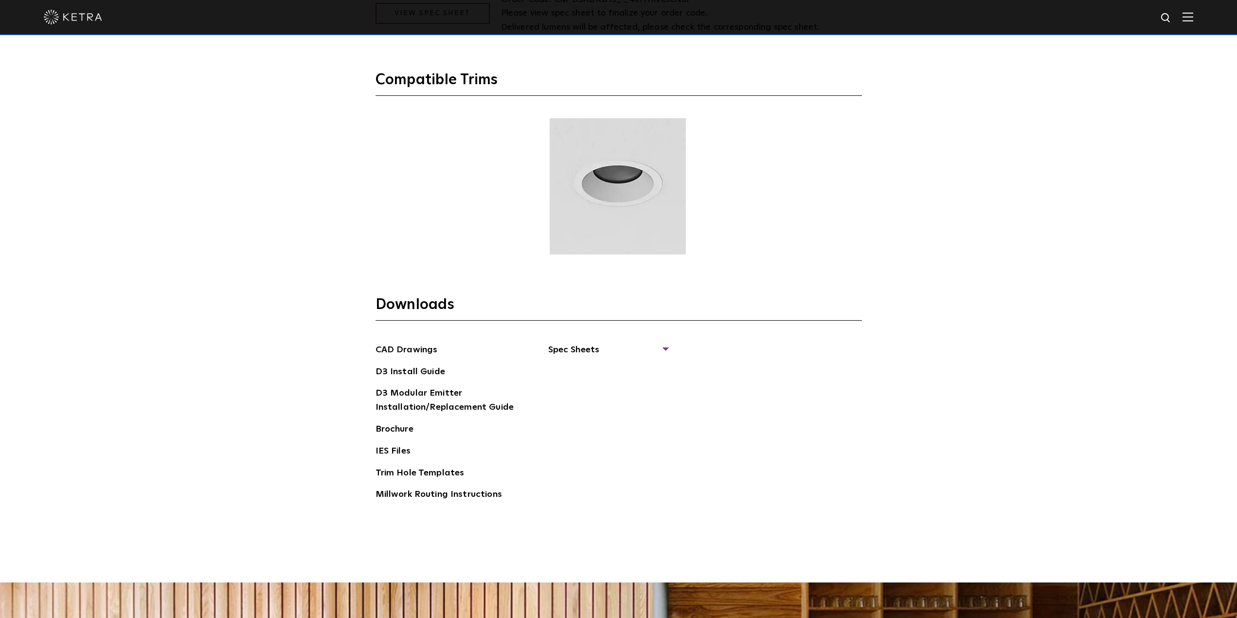
scroll to position [1556, 0]
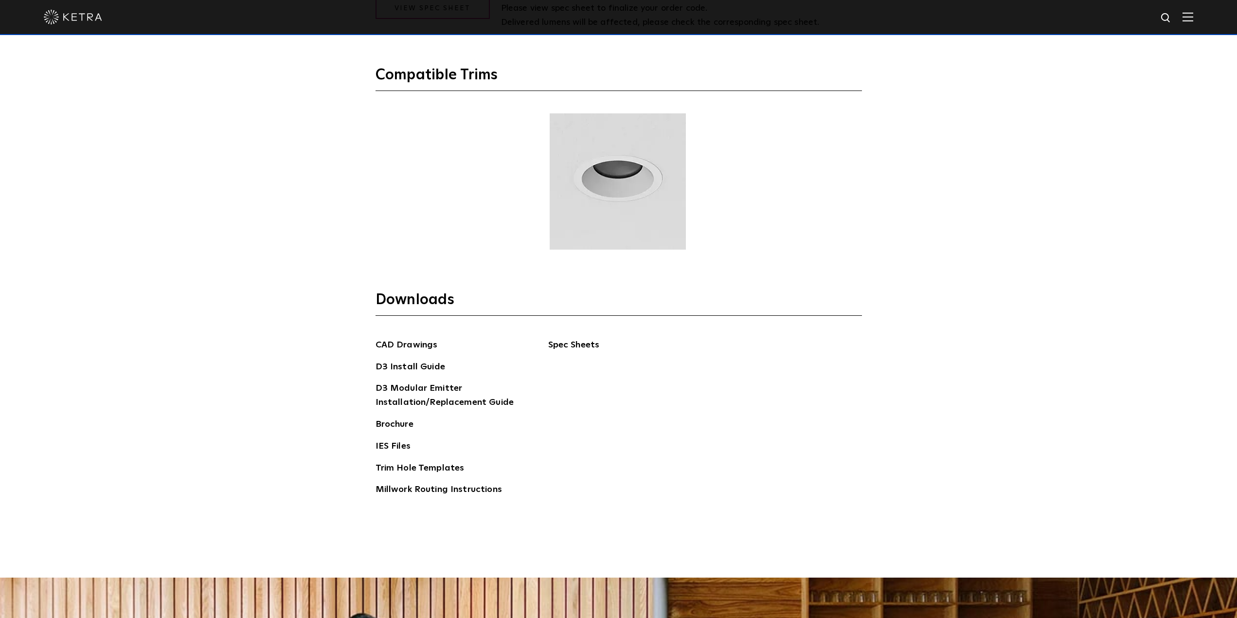
click at [583, 343] on span "Spec Sheets" at bounding box center [607, 348] width 119 height 21
click at [582, 365] on link "D3 Adjustable Round" at bounding box center [597, 367] width 74 height 11
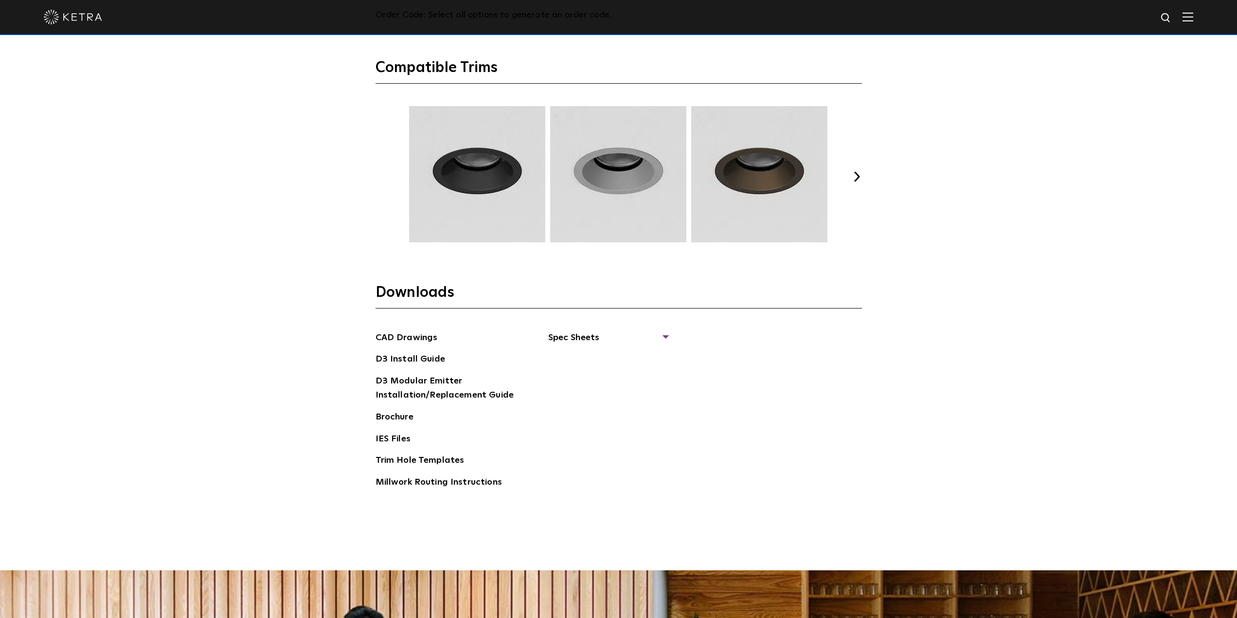
scroll to position [1556, 0]
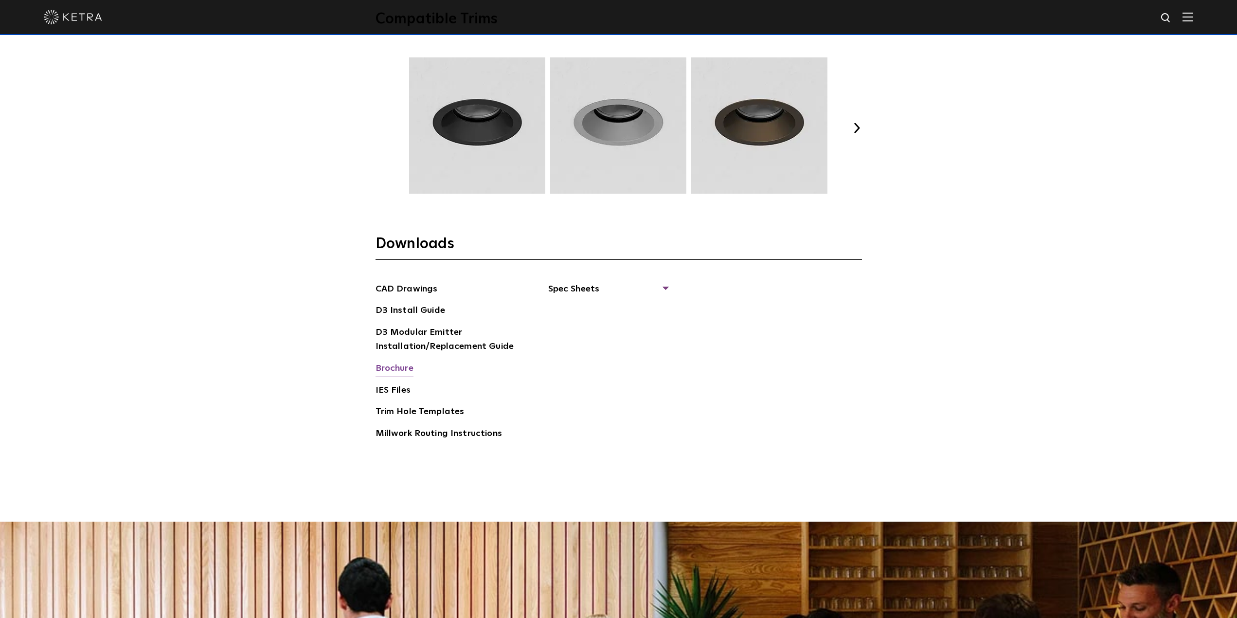
click at [399, 370] on link "Brochure" at bounding box center [394, 369] width 38 height 16
click at [612, 285] on span "Spec Sheets" at bounding box center [607, 292] width 119 height 21
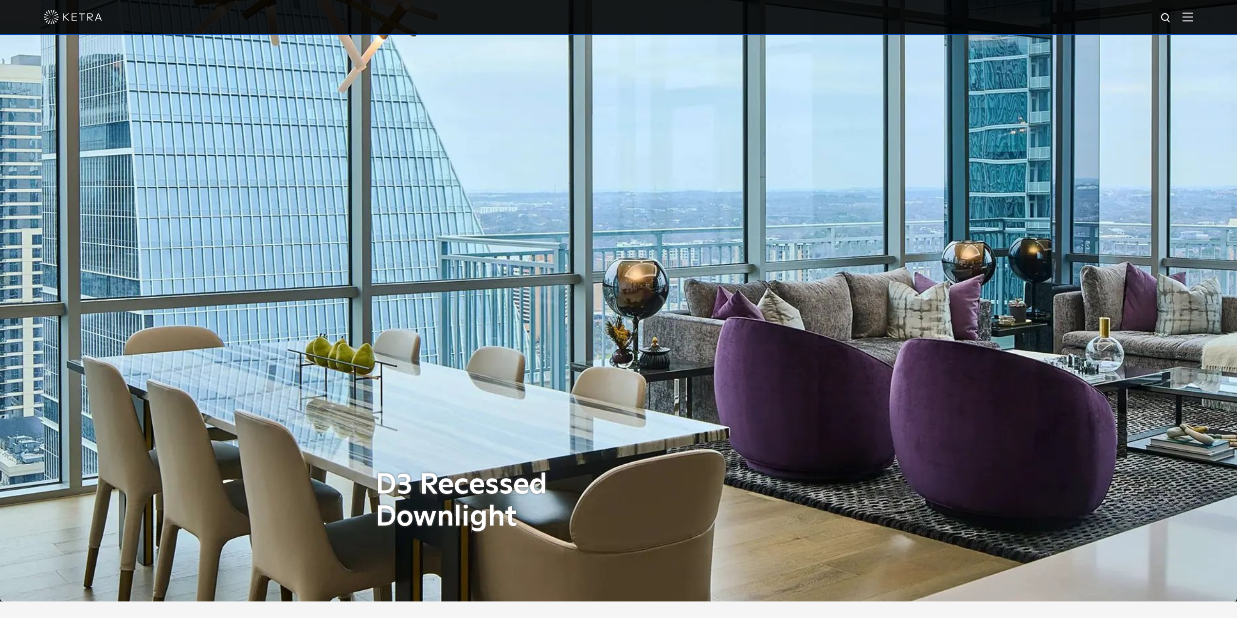
scroll to position [0, 0]
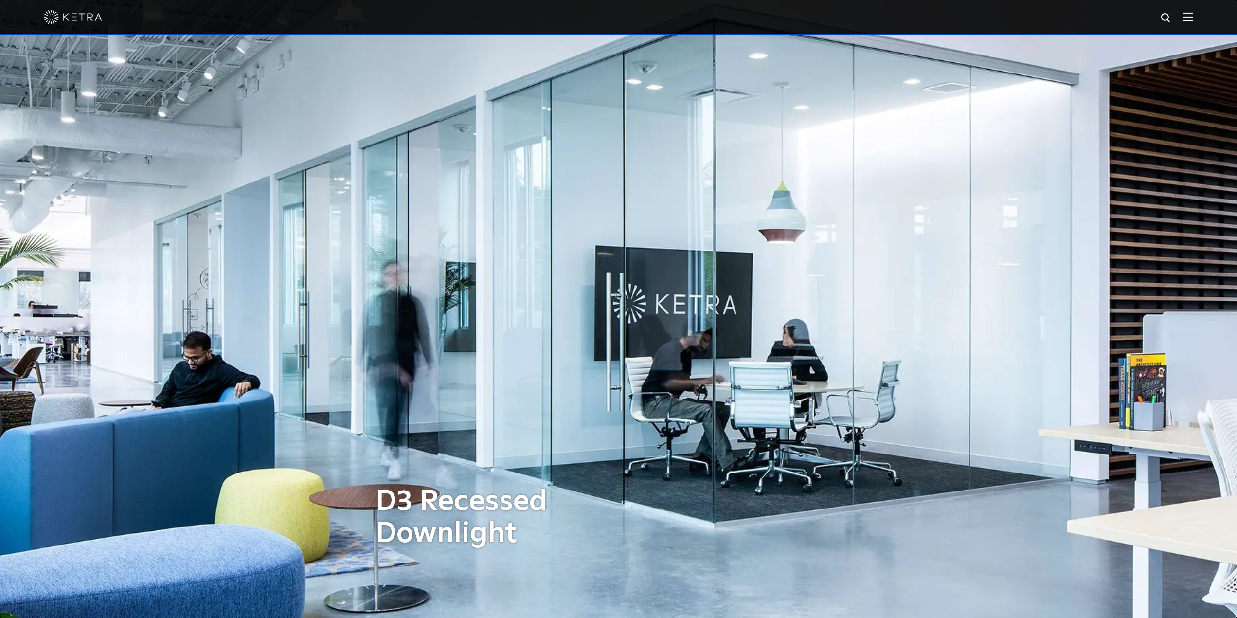
click at [1193, 18] on img at bounding box center [1187, 16] width 11 height 9
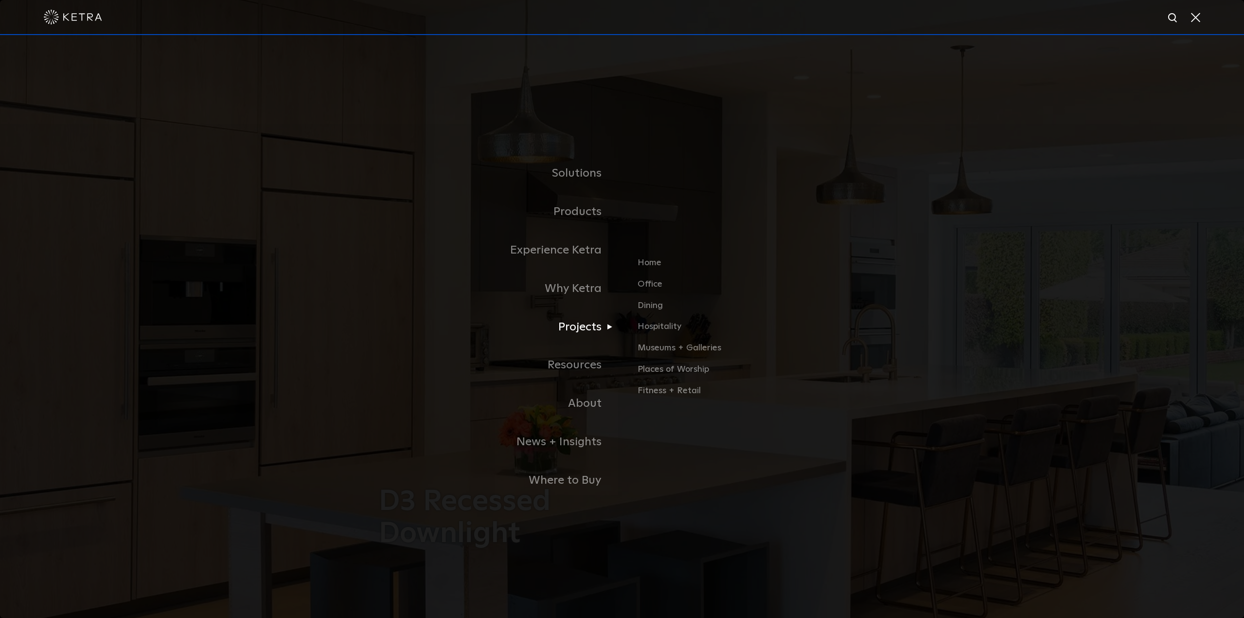
click at [592, 334] on link "Projects" at bounding box center [500, 327] width 243 height 38
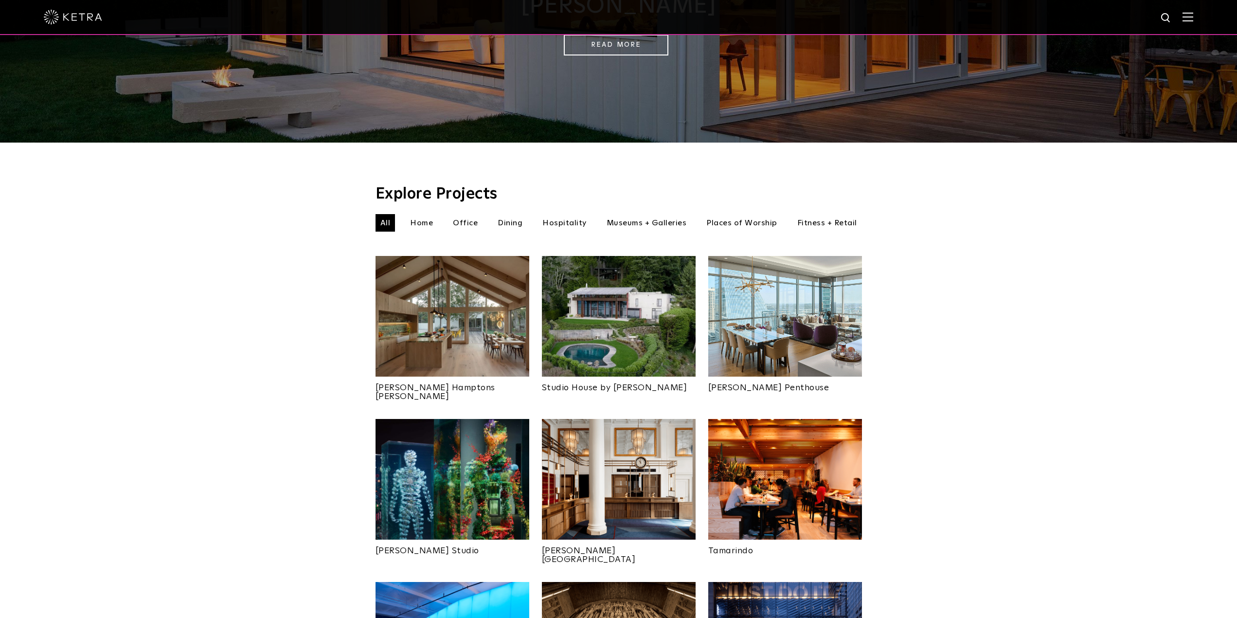
scroll to position [195, 0]
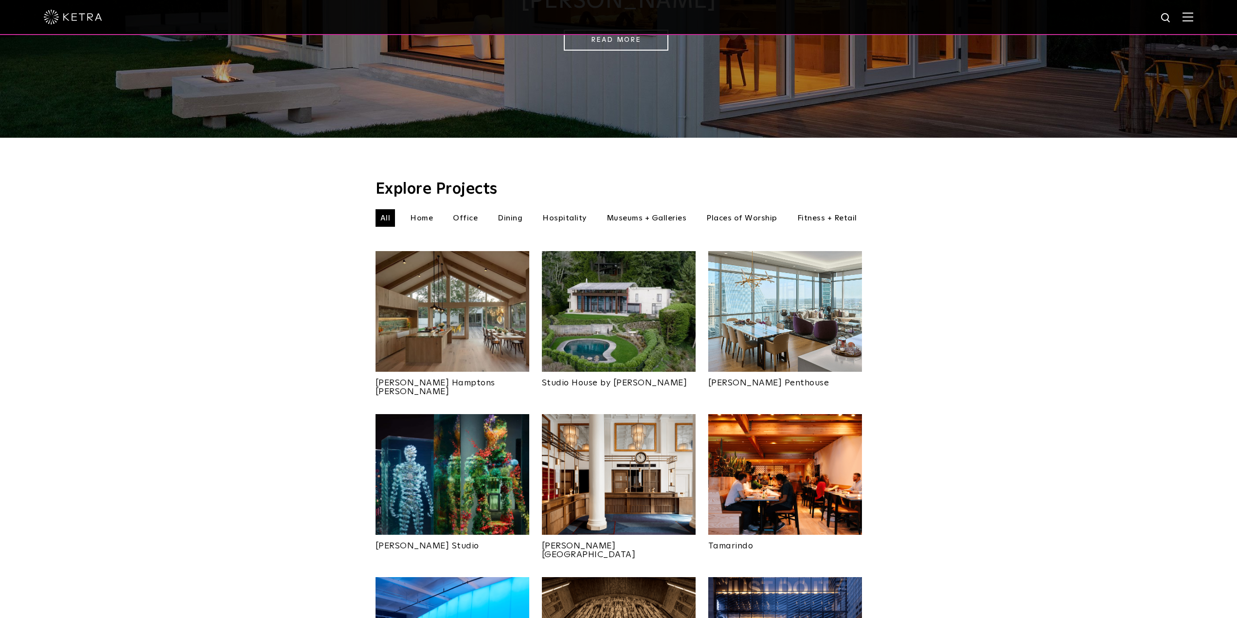
click at [808, 467] on img at bounding box center [785, 474] width 154 height 121
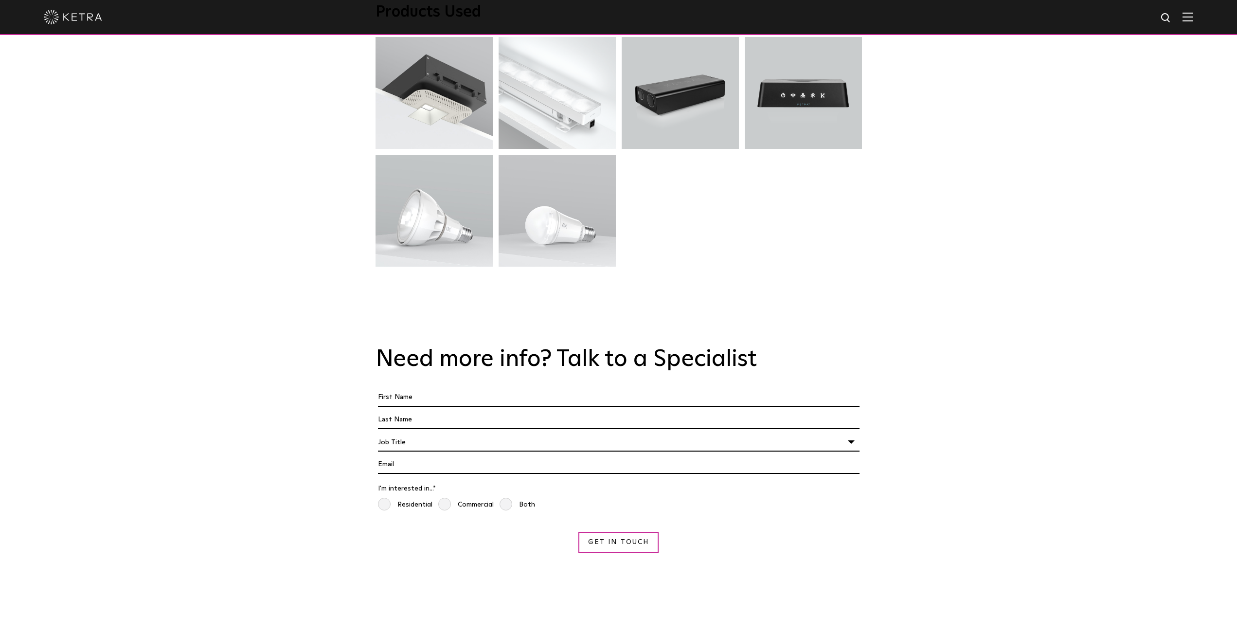
scroll to position [2675, 0]
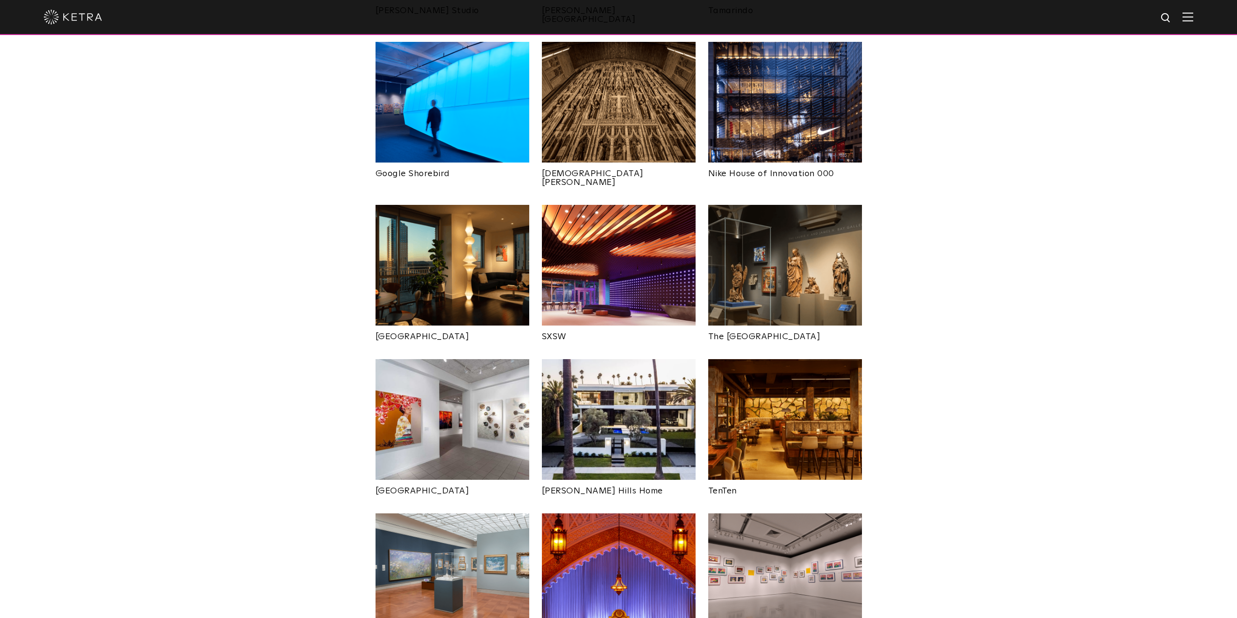
scroll to position [924, 0]
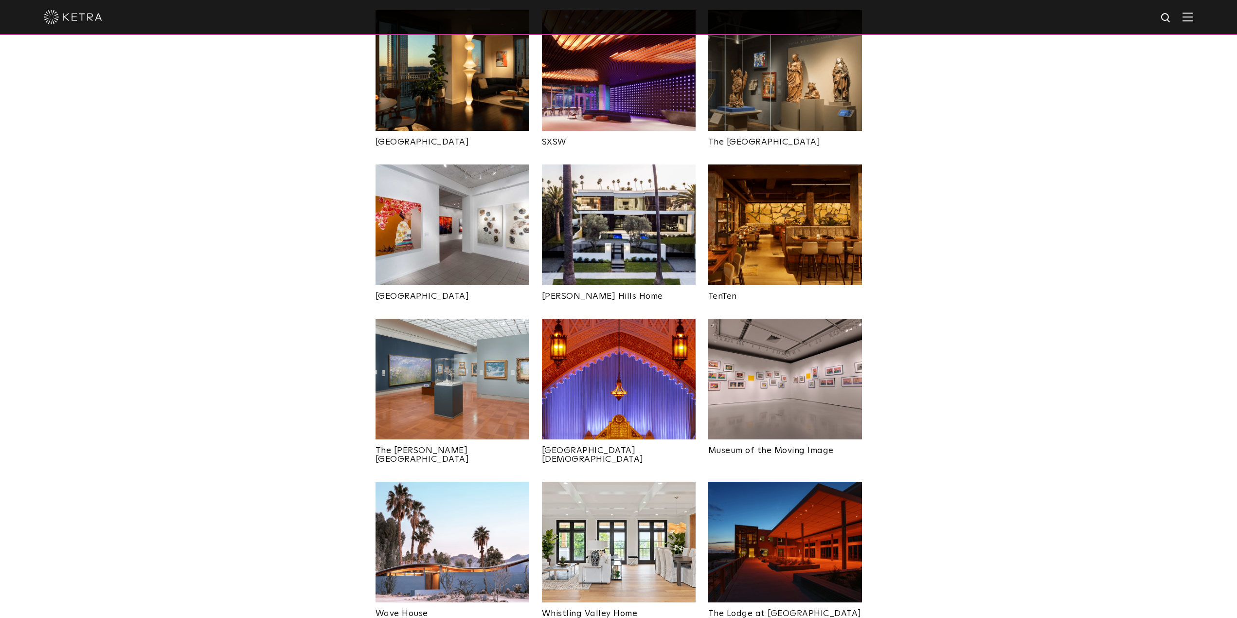
click at [806, 177] on img at bounding box center [785, 224] width 154 height 121
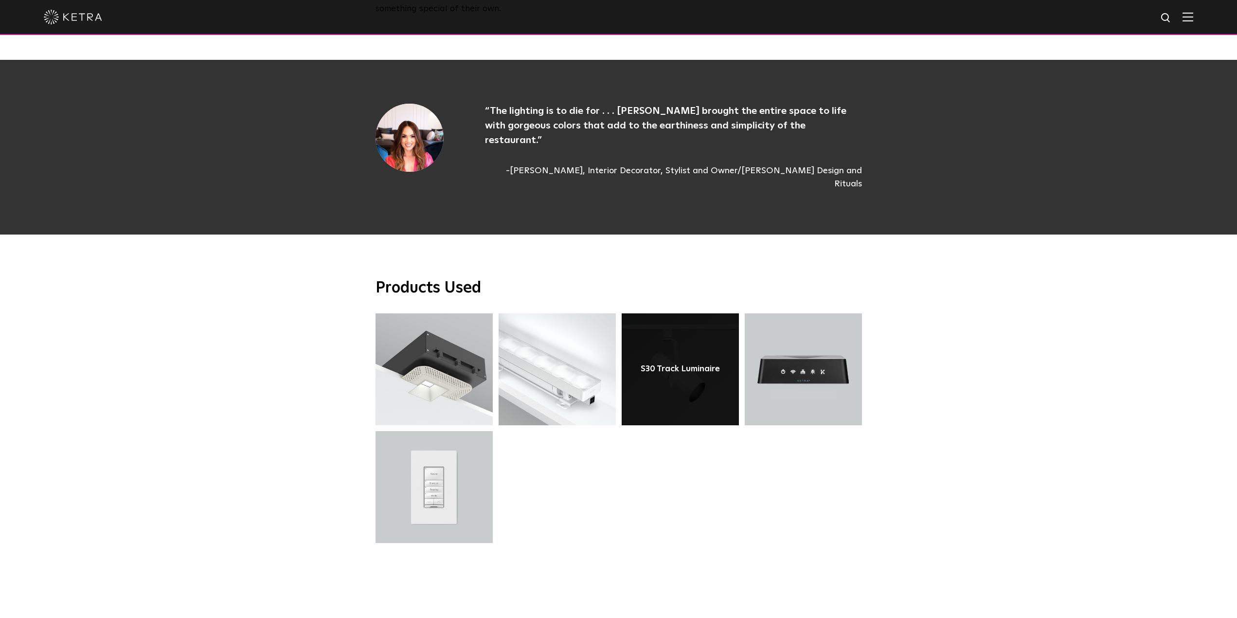
scroll to position [2432, 0]
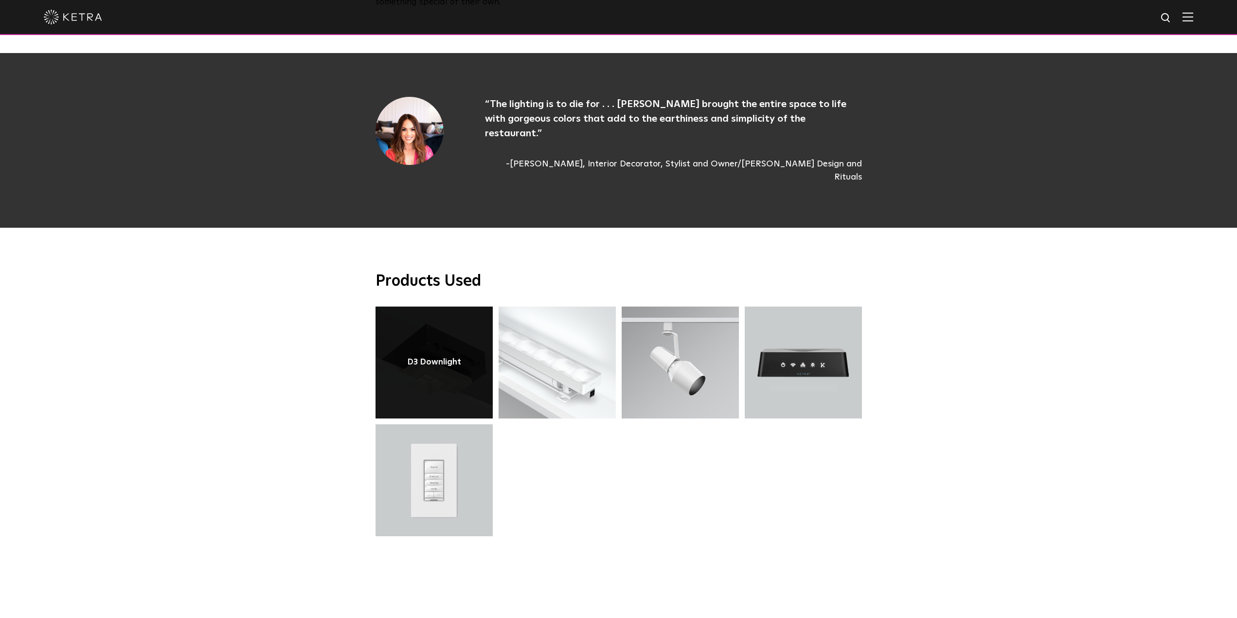
click at [433, 349] on link at bounding box center [433, 362] width 117 height 112
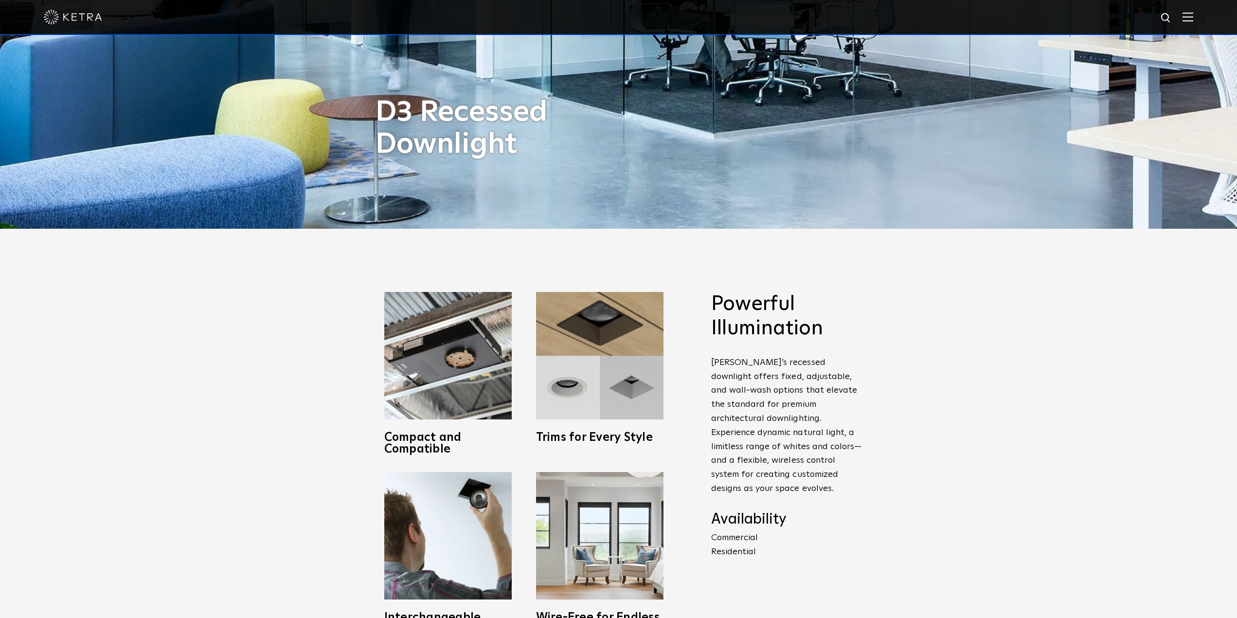
scroll to position [681, 0]
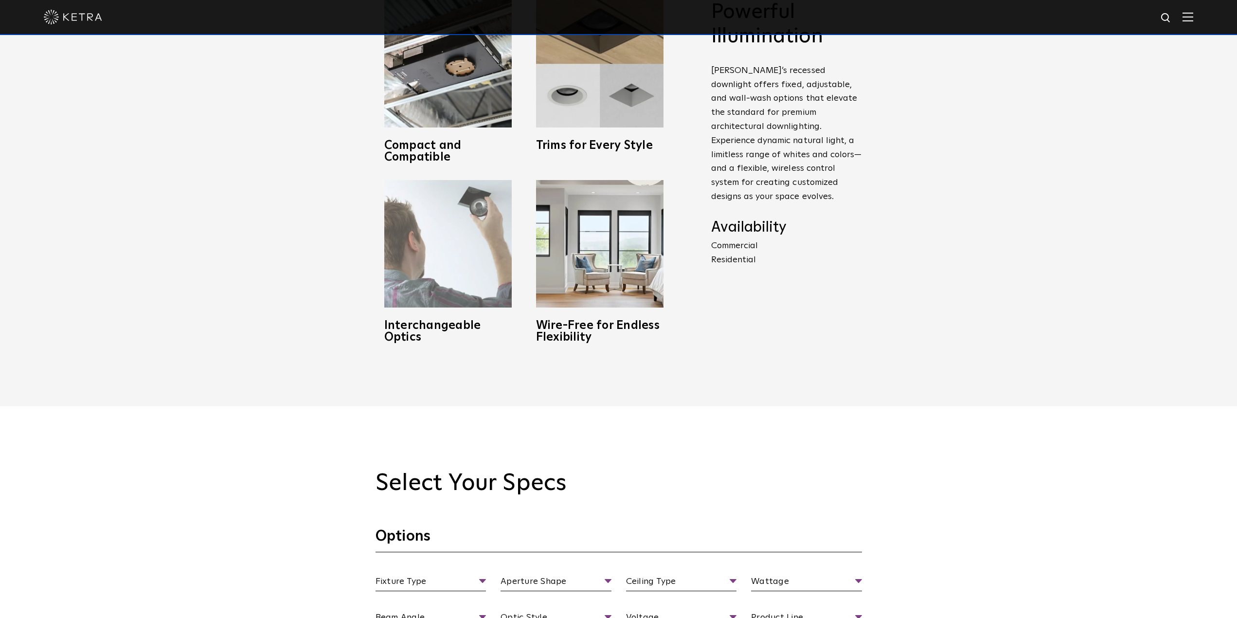
click at [470, 291] on img at bounding box center [447, 243] width 127 height 127
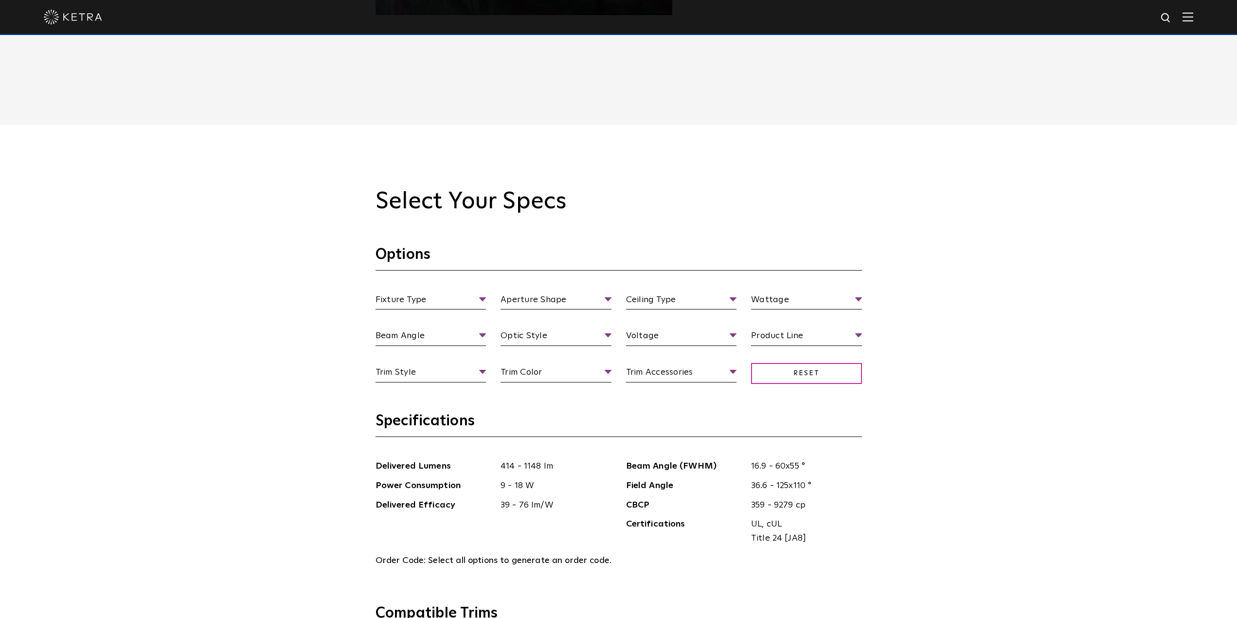
scroll to position [1119, 0]
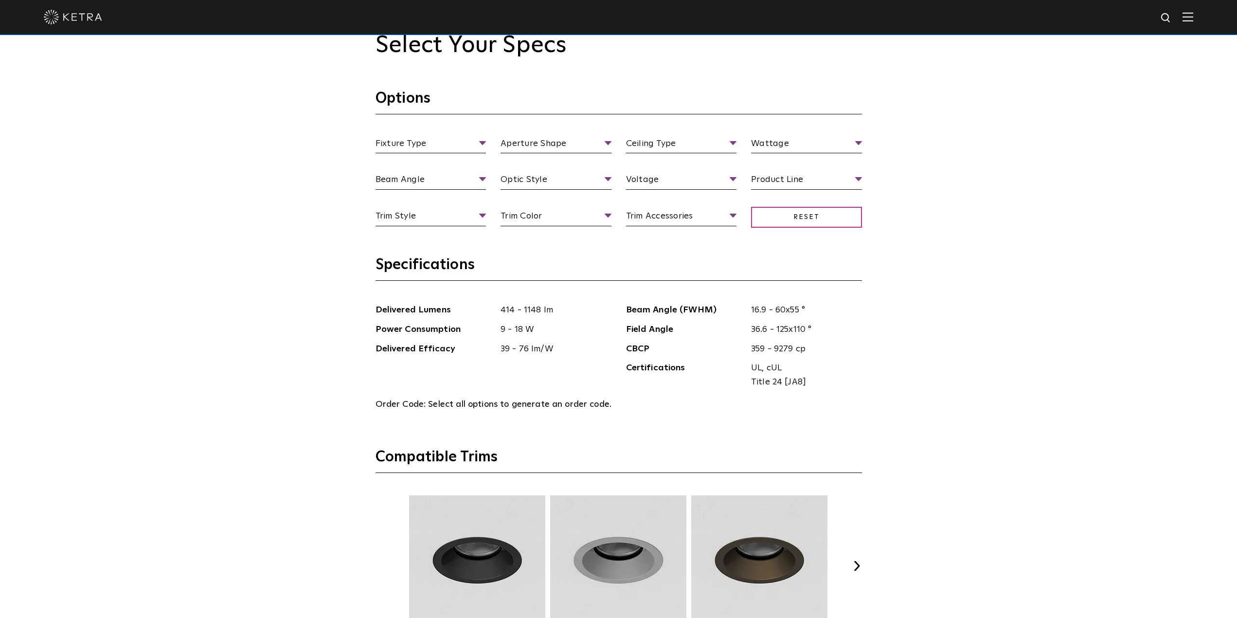
click at [668, 386] on span "Certifications" at bounding box center [685, 375] width 118 height 28
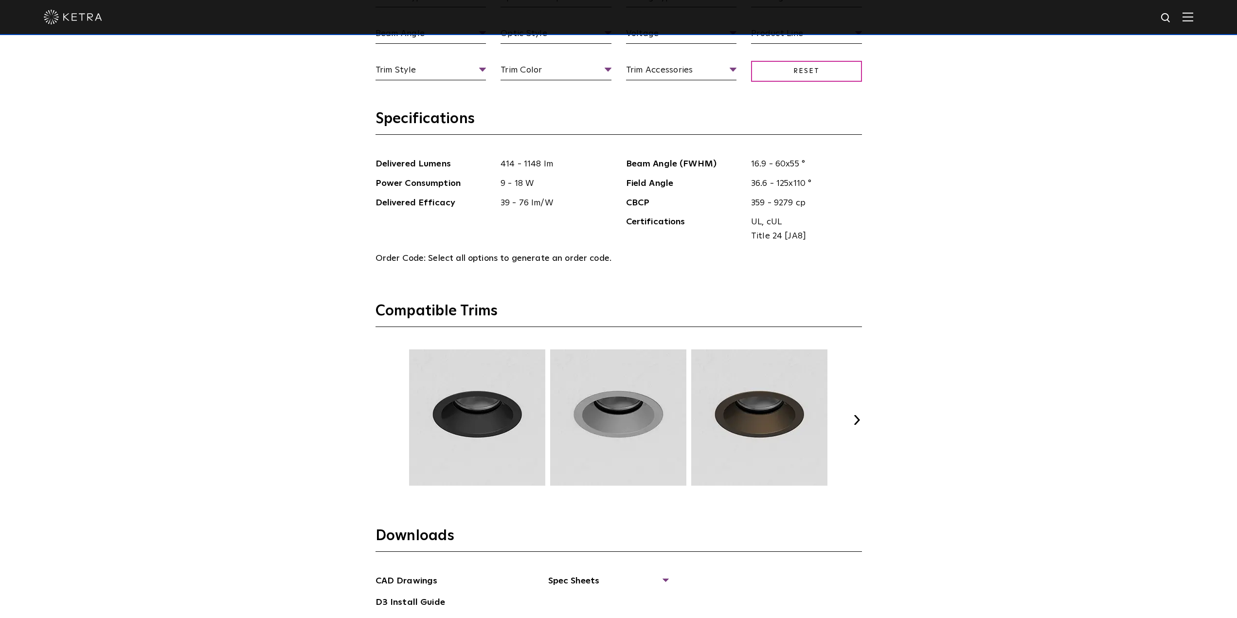
scroll to position [1556, 0]
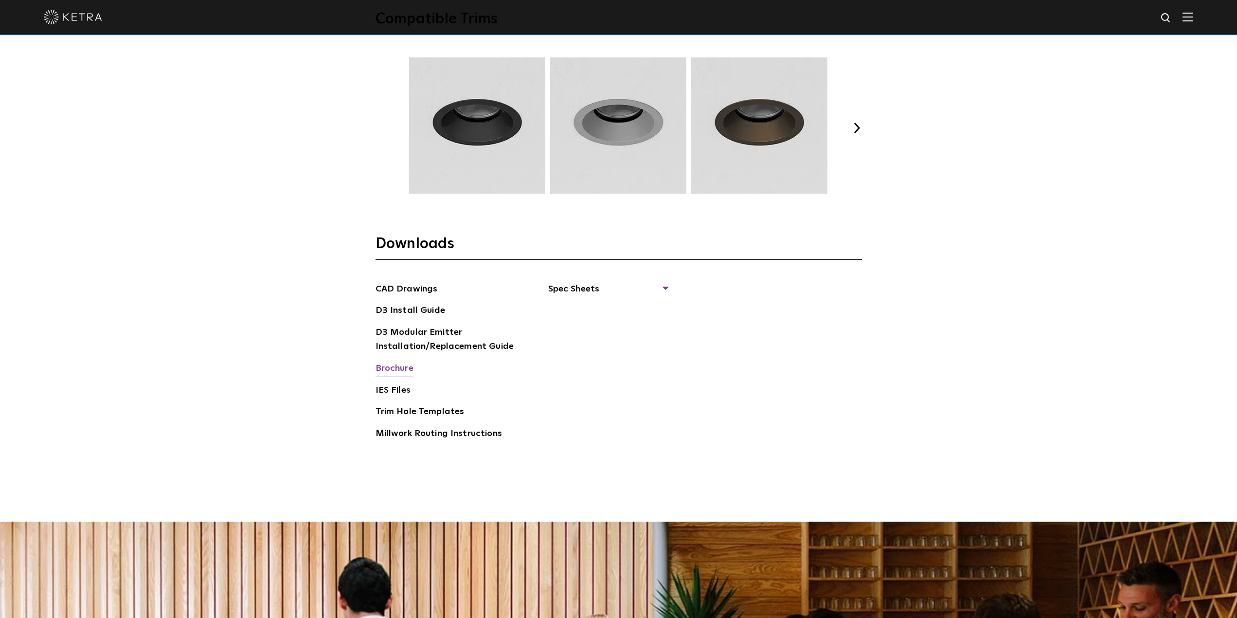
click at [404, 371] on link "Brochure" at bounding box center [394, 369] width 38 height 16
